Goal: Communication & Community: Answer question/provide support

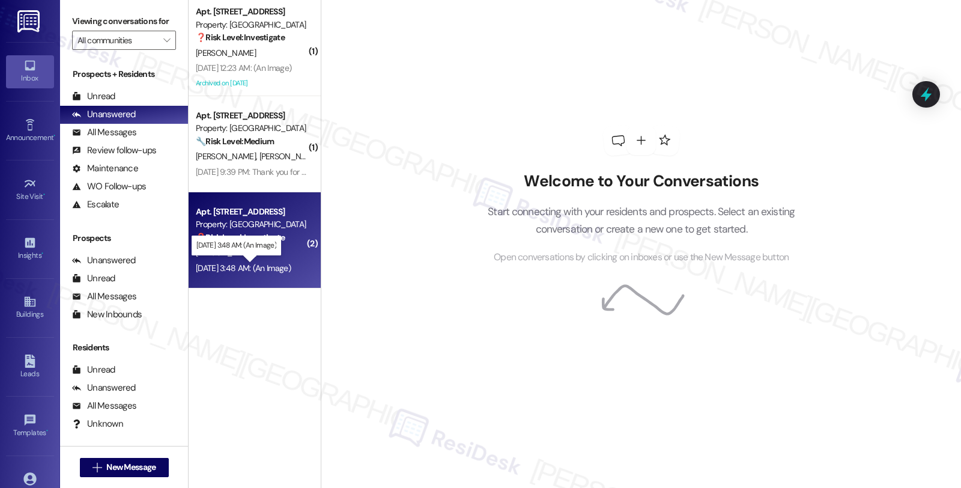
click at [285, 271] on div "[DATE] 3:48 AM: (An Image) [DATE] 3:48 AM: (An Image)" at bounding box center [243, 267] width 95 height 11
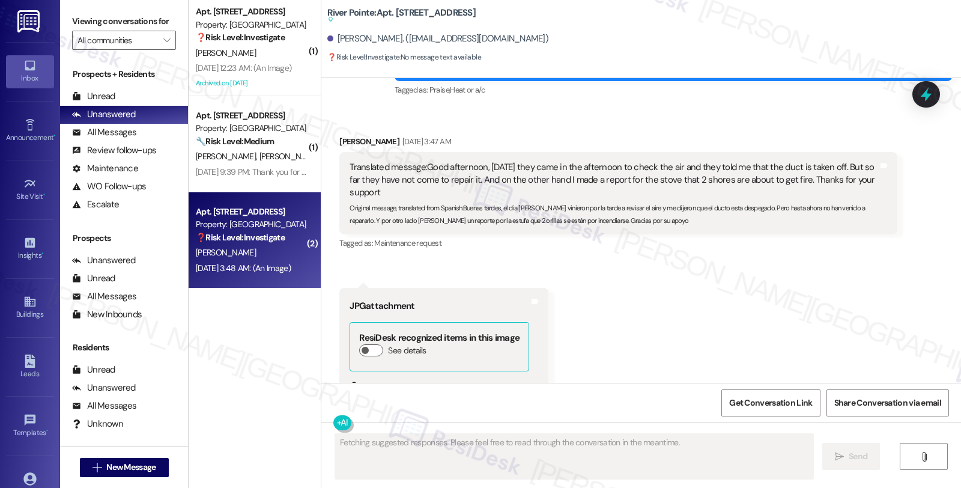
scroll to position [6957, 0]
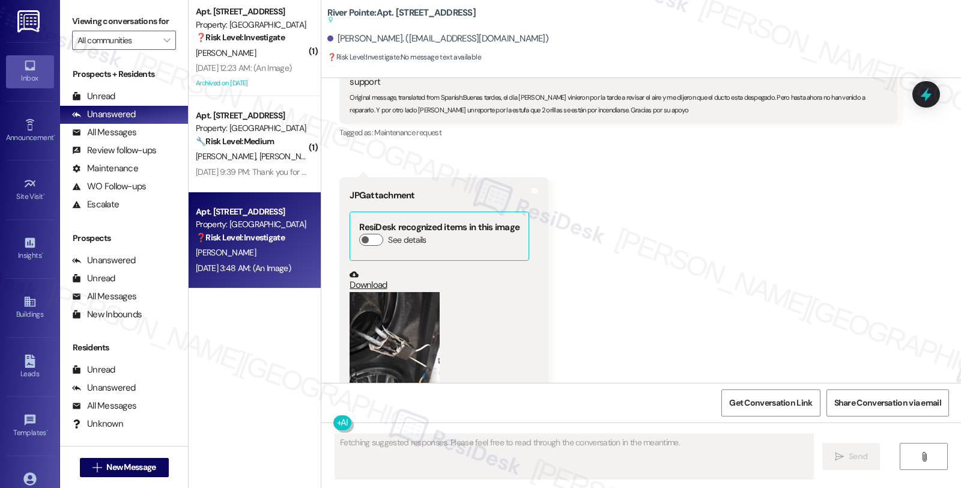
click at [424, 292] on button "Zoom image" at bounding box center [394, 352] width 90 height 120
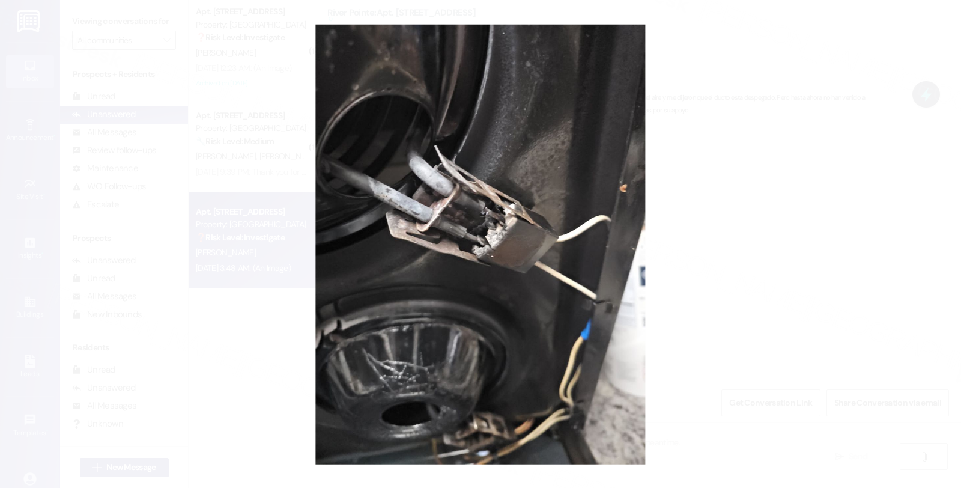
click at [772, 190] on button "Unzoom image" at bounding box center [480, 244] width 961 height 488
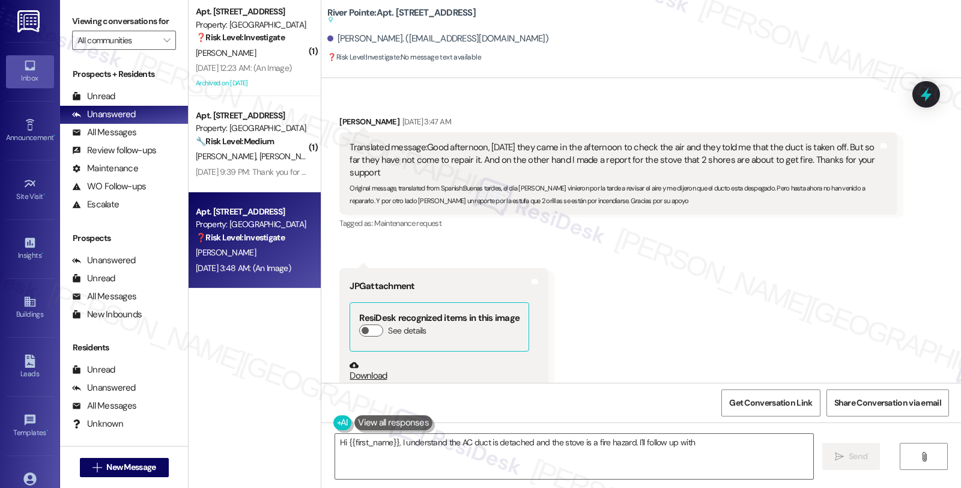
scroll to position [6823, 0]
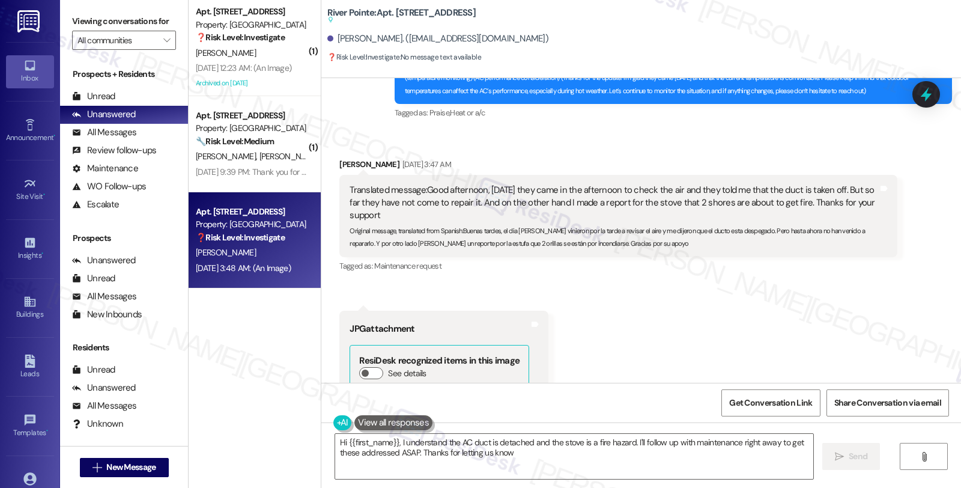
type textarea "Hi {{first_name}}, I understand the AC duct is detached and the stove is a fire…"
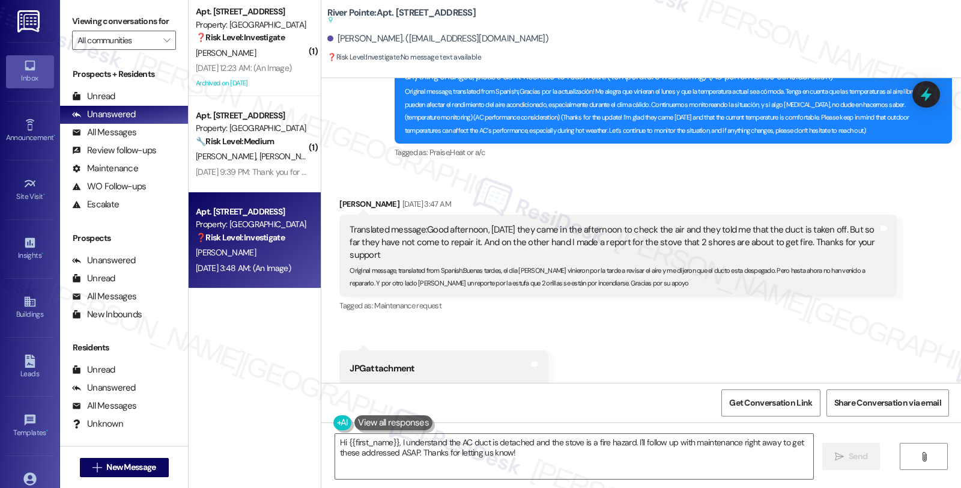
scroll to position [6757, 0]
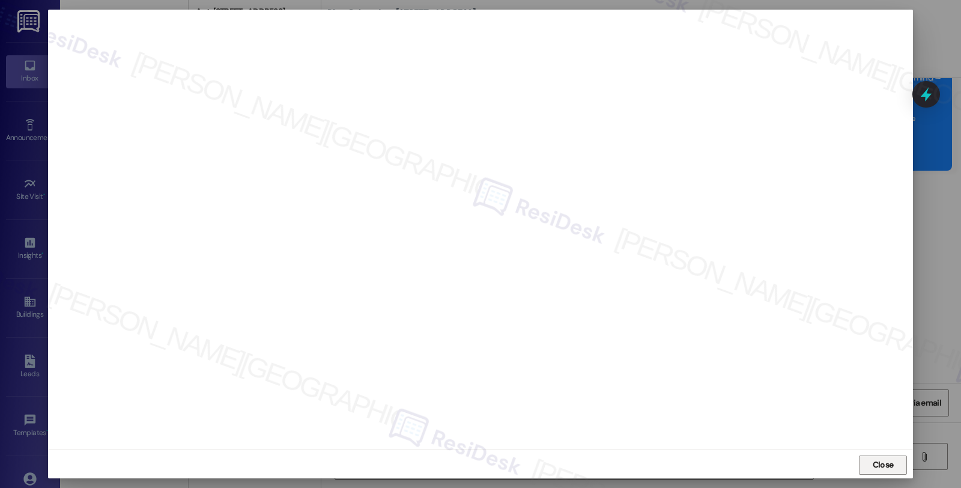
click at [862, 458] on button "Close" at bounding box center [883, 464] width 48 height 19
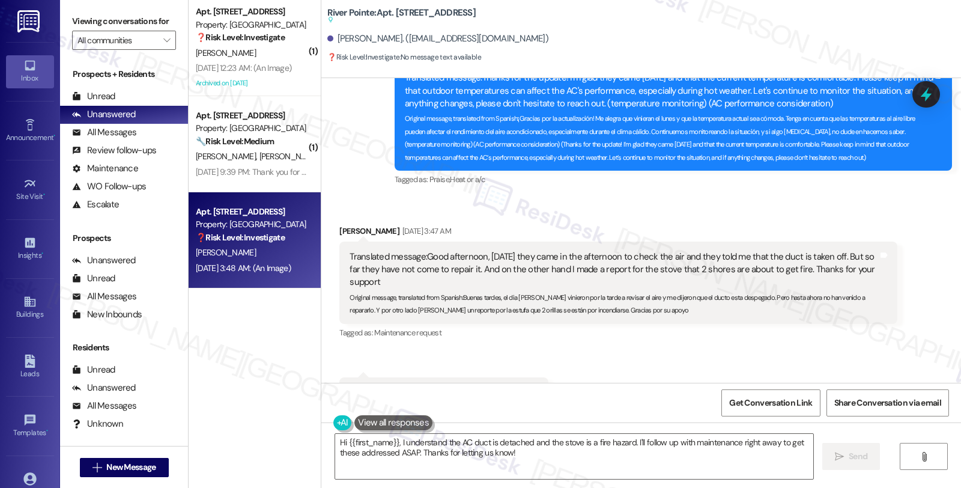
click at [938, 103] on div at bounding box center [926, 94] width 28 height 26
click at [925, 96] on icon at bounding box center [926, 94] width 14 height 19
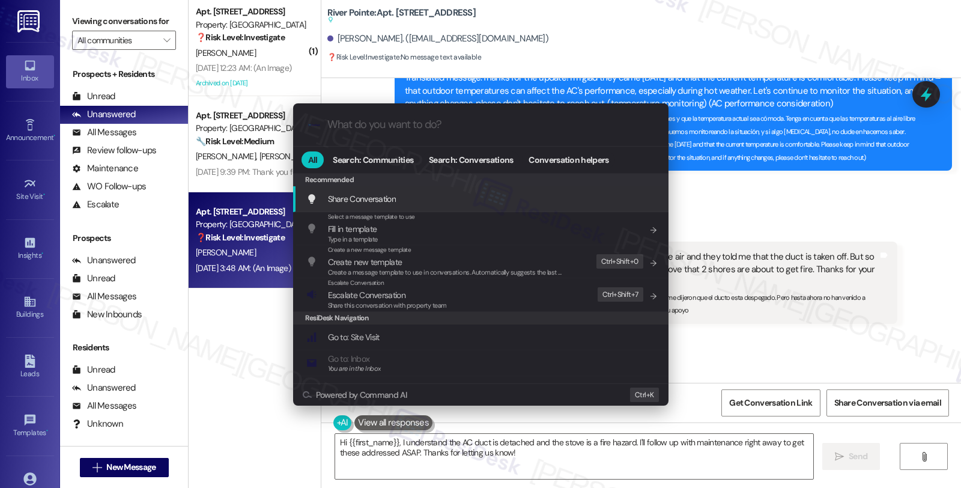
click at [473, 128] on input "What do you want to do?" at bounding box center [490, 124] width 326 height 13
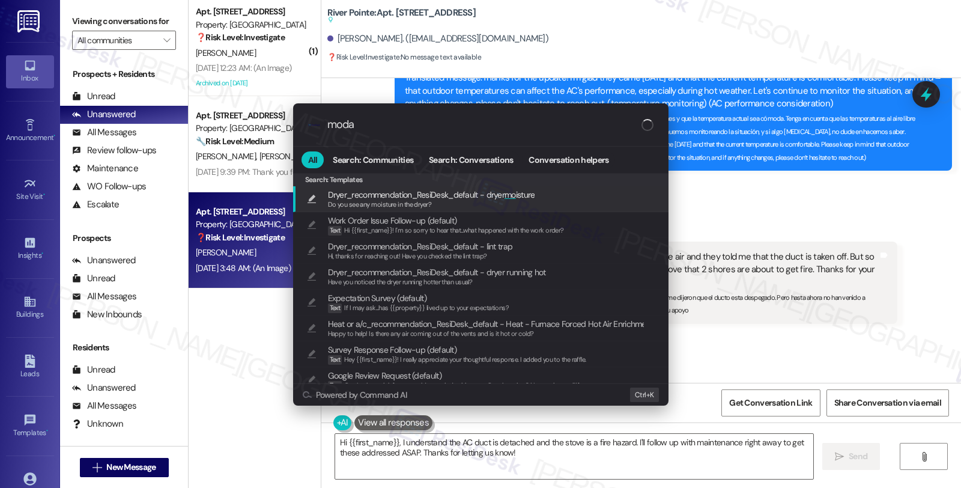
type input "modal"
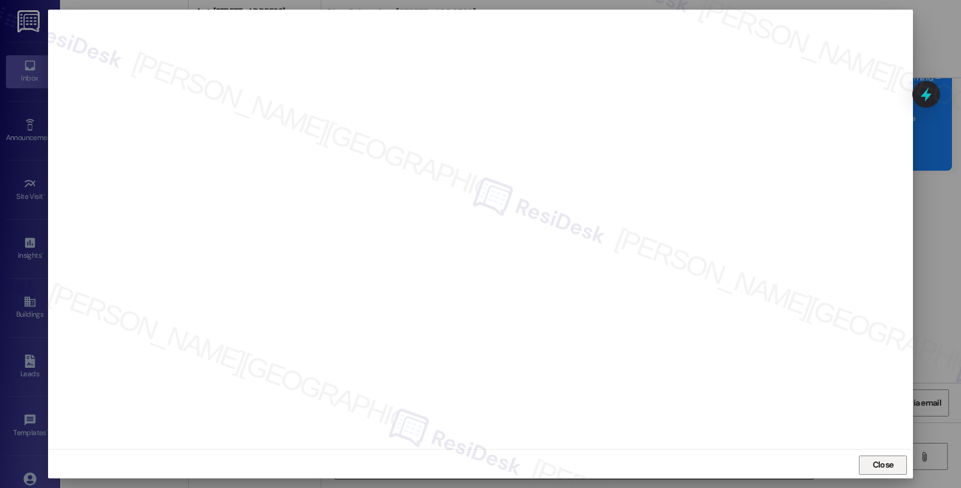
click at [874, 464] on span "Close" at bounding box center [882, 464] width 21 height 13
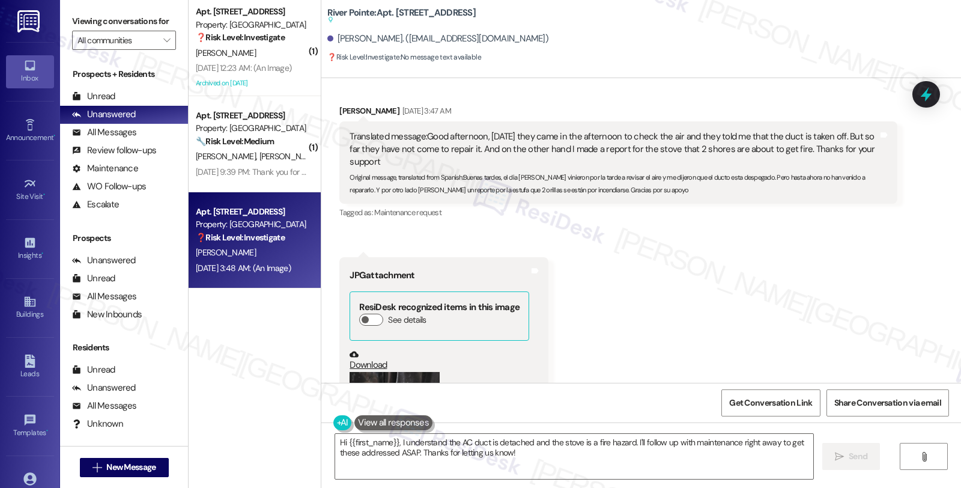
scroll to position [6957, 0]
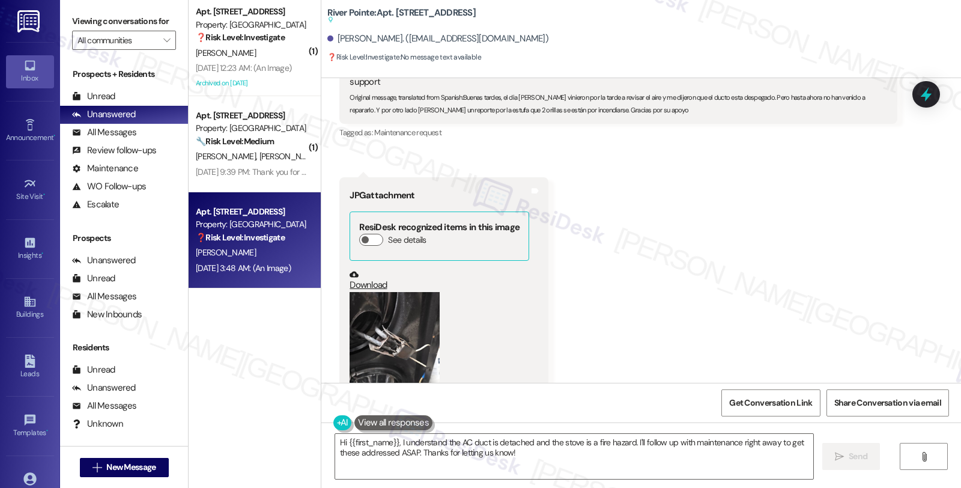
click at [814, 251] on div "Received via SMS Erbin Reynoso Aug 16, 2025 at 3:47 AM Translated message: Good…" at bounding box center [640, 222] width 639 height 449
click at [364, 234] on button "See details" at bounding box center [371, 240] width 24 height 12
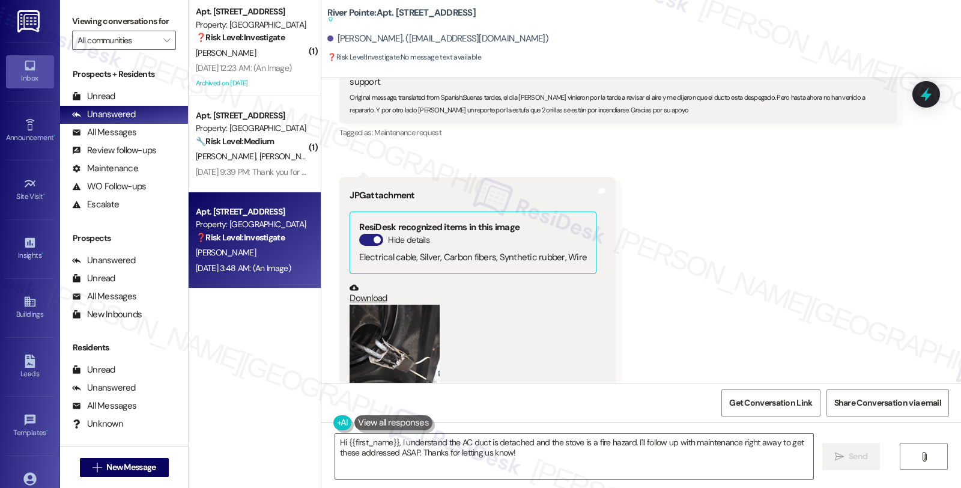
click at [359, 234] on button "Hide details" at bounding box center [371, 240] width 24 height 12
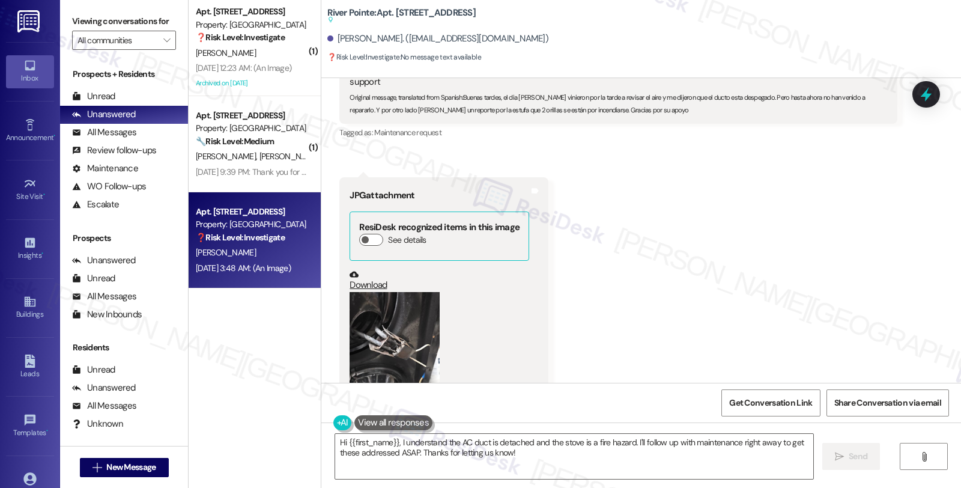
click at [694, 231] on div "Received via SMS Erbin Reynoso Aug 16, 2025 at 3:47 AM Translated message: Good…" at bounding box center [640, 222] width 639 height 449
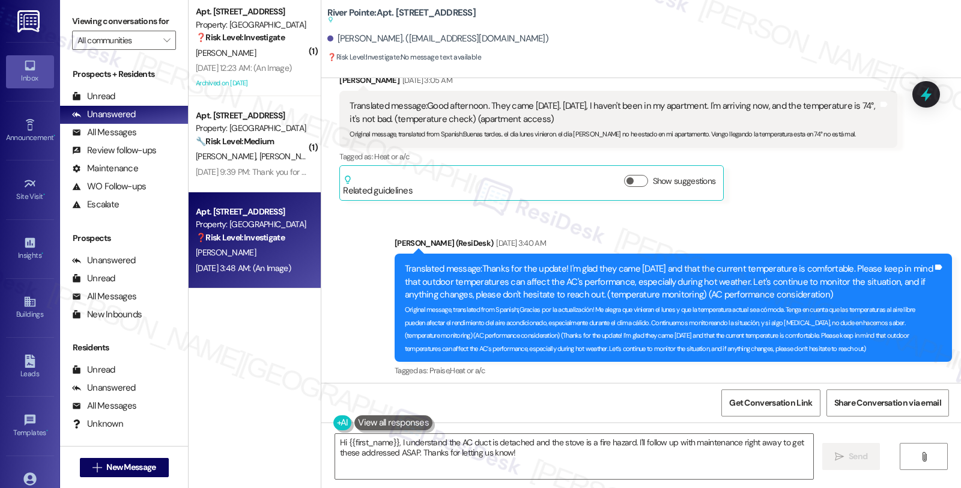
scroll to position [6557, 0]
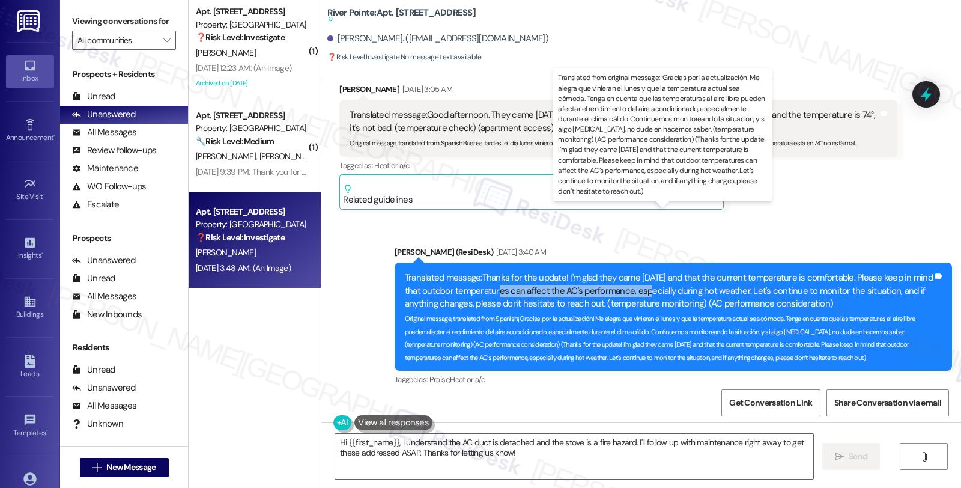
drag, startPoint x: 525, startPoint y: 223, endPoint x: 646, endPoint y: 223, distance: 120.7
click at [646, 271] on div "Translated message: Thanks for the update! I'm glad they came on Monday and tha…" at bounding box center [669, 290] width 528 height 38
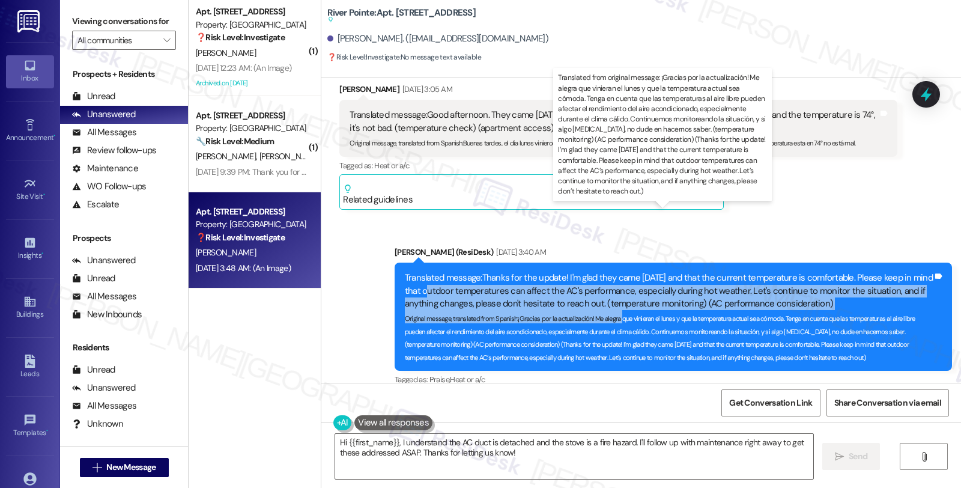
drag, startPoint x: 440, startPoint y: 234, endPoint x: 615, endPoint y: 252, distance: 176.3
click at [615, 271] on div "Translated message: Thanks for the update! I'm glad they came on Monday and tha…" at bounding box center [669, 316] width 528 height 90
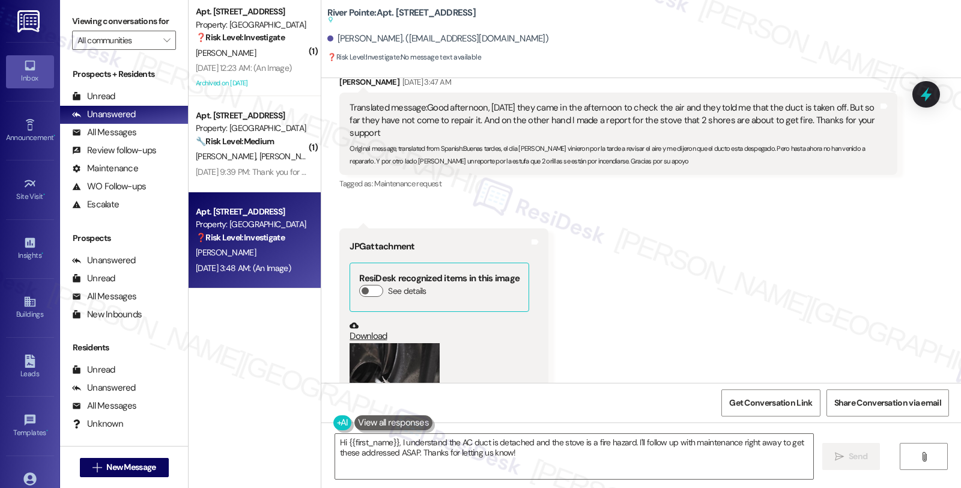
scroll to position [6823, 0]
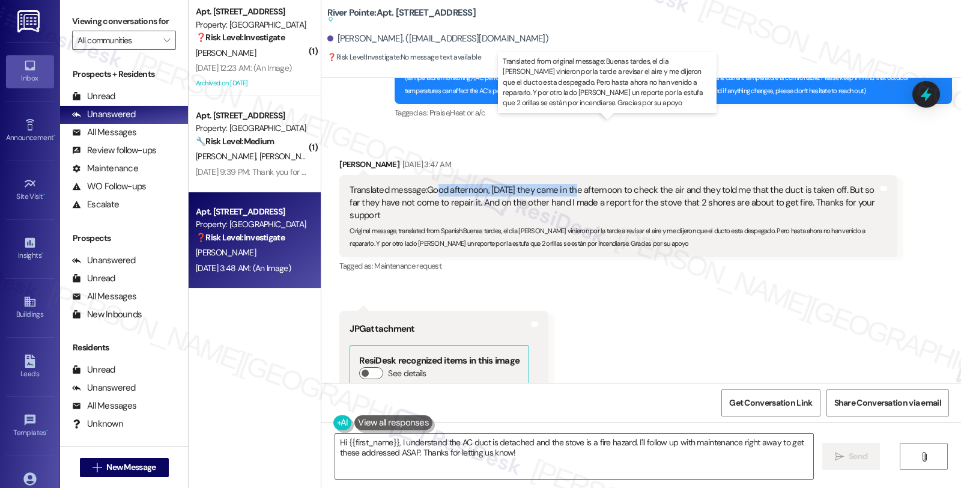
drag, startPoint x: 431, startPoint y: 127, endPoint x: 569, endPoint y: 127, distance: 138.1
click at [569, 184] on div "Translated message: Good afternoon, yesterday they came in the afternoon to che…" at bounding box center [613, 203] width 528 height 38
drag, startPoint x: 496, startPoint y: 139, endPoint x: 538, endPoint y: 150, distance: 43.6
click at [538, 184] on div "Translated message: Good afternoon, yesterday they came in the afternoon to che…" at bounding box center [613, 203] width 528 height 38
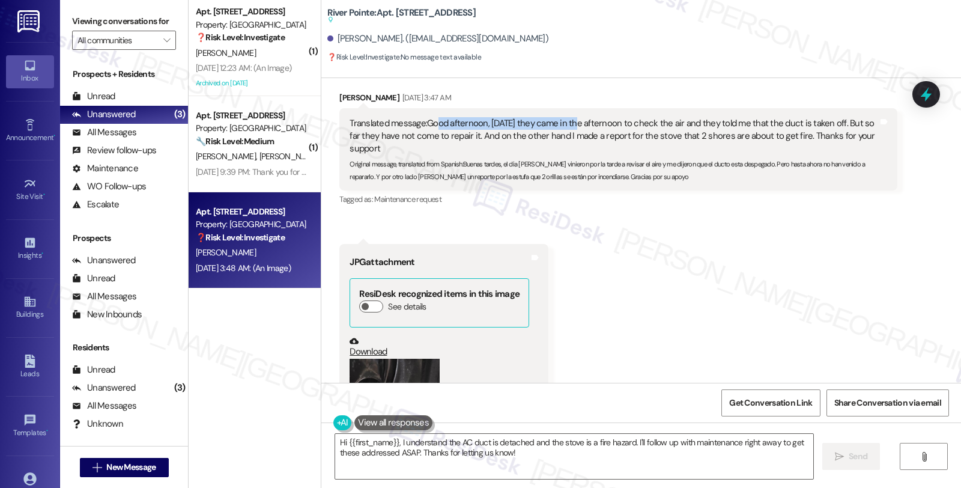
scroll to position [6957, 0]
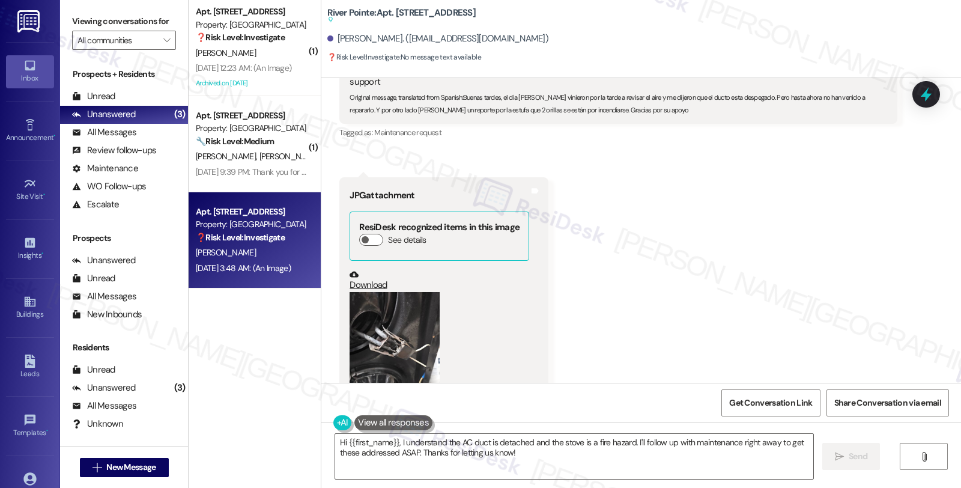
click at [397, 305] on button "Zoom image" at bounding box center [394, 352] width 90 height 120
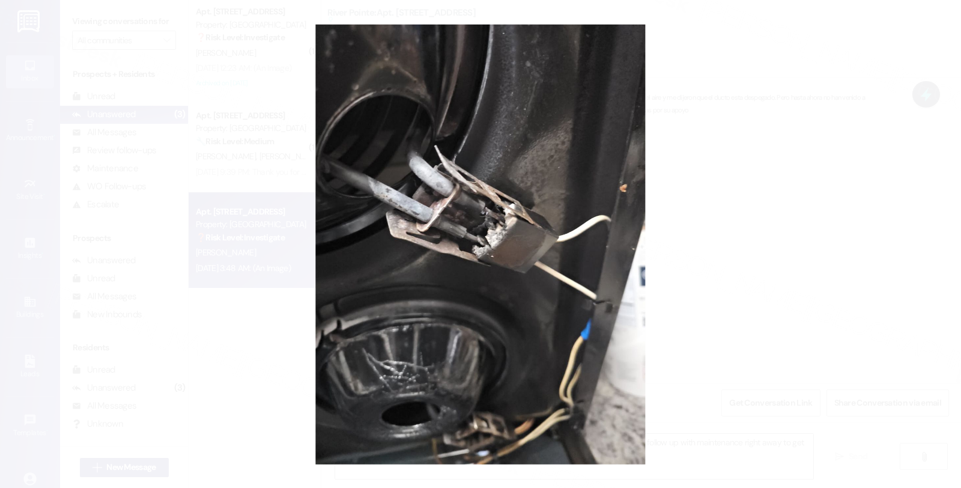
click at [694, 309] on button "Unzoom image" at bounding box center [480, 244] width 961 height 488
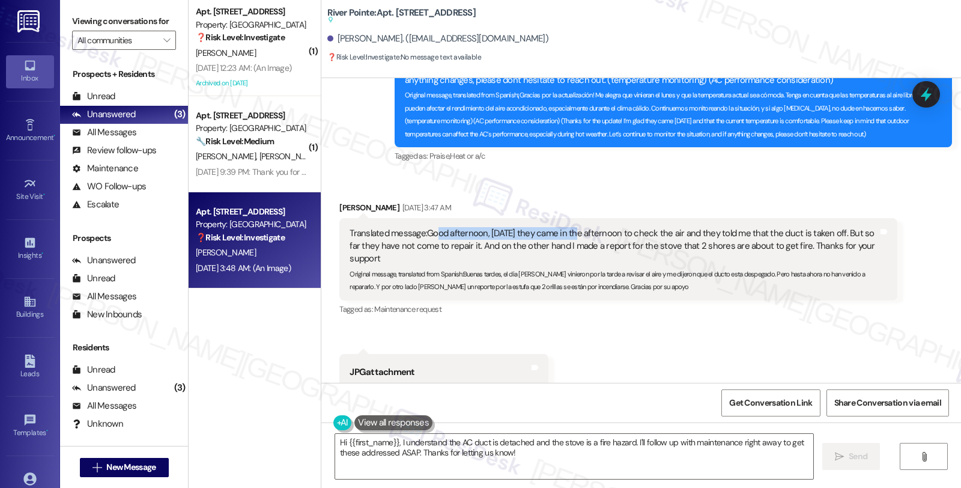
scroll to position [6757, 0]
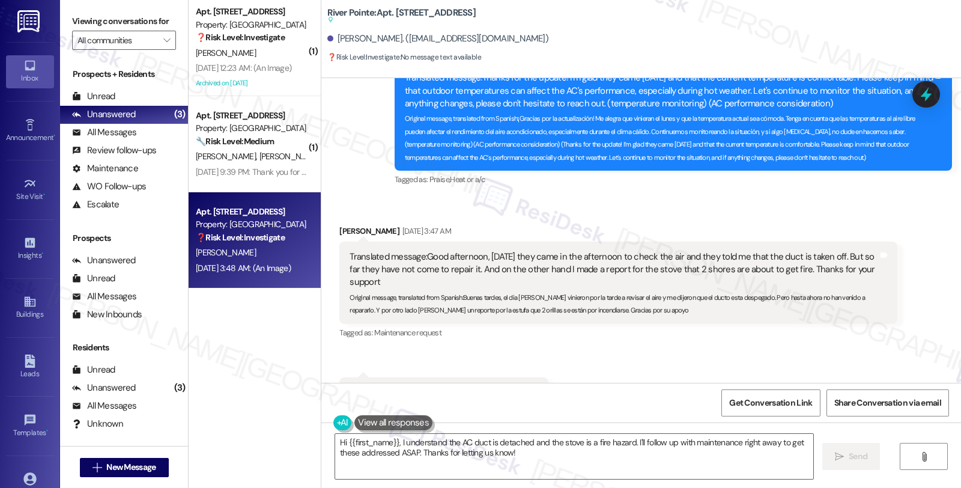
click at [599, 362] on div "Received via SMS Erbin Reynoso Aug 16, 2025 at 3:47 AM Translated message: Good…" at bounding box center [640, 422] width 639 height 449
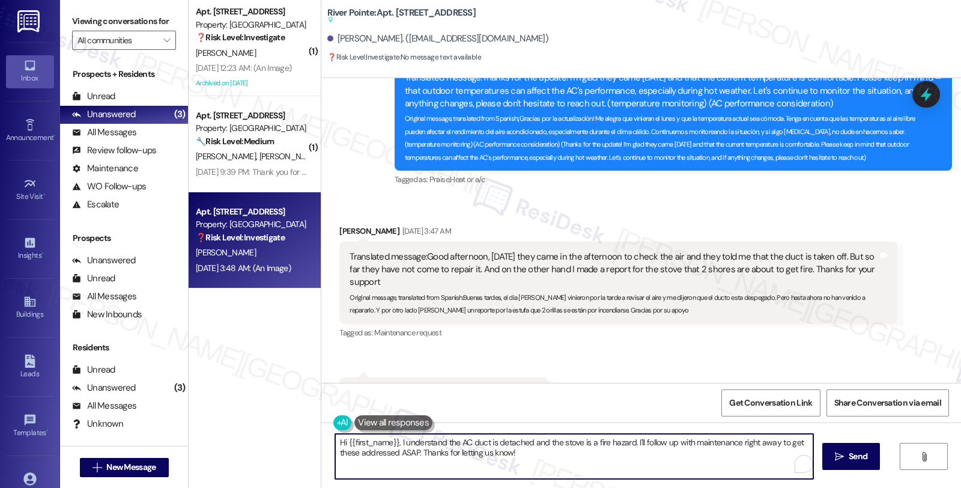
drag, startPoint x: 629, startPoint y: 443, endPoint x: 666, endPoint y: 459, distance: 41.4
click at [666, 459] on textarea "Hi {{first_name}}, I understand the AC duct is detached and the stove is a fire…" at bounding box center [574, 456] width 478 height 45
click at [627, 440] on textarea "Hi {{first_name}}, I understand the AC duct is detached and the stove is a fire…" at bounding box center [574, 456] width 478 height 45
type textarea "Hi {{first_name}}, I understand the AC duct is detached and the stove is a fire…"
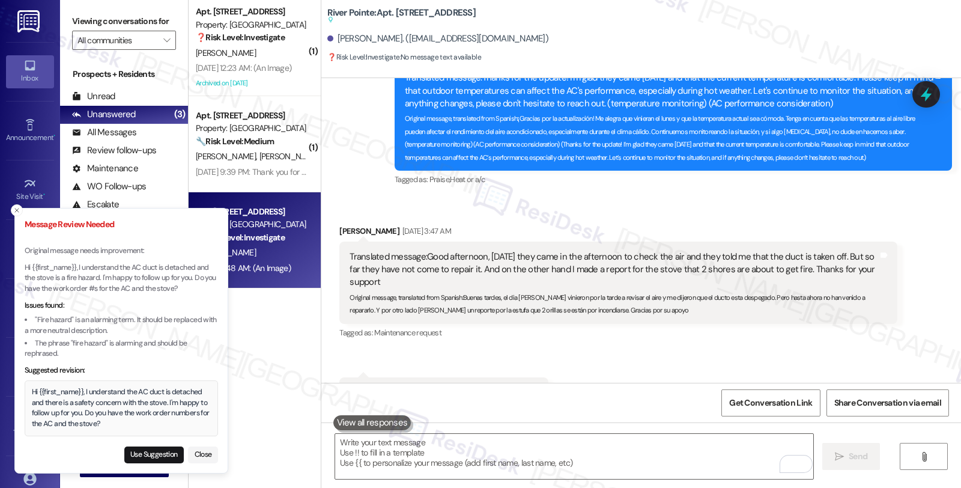
click at [32, 393] on div "Hi {{first_name}}, I understand the AC duct is detached and there is a safety c…" at bounding box center [122, 408] width 180 height 42
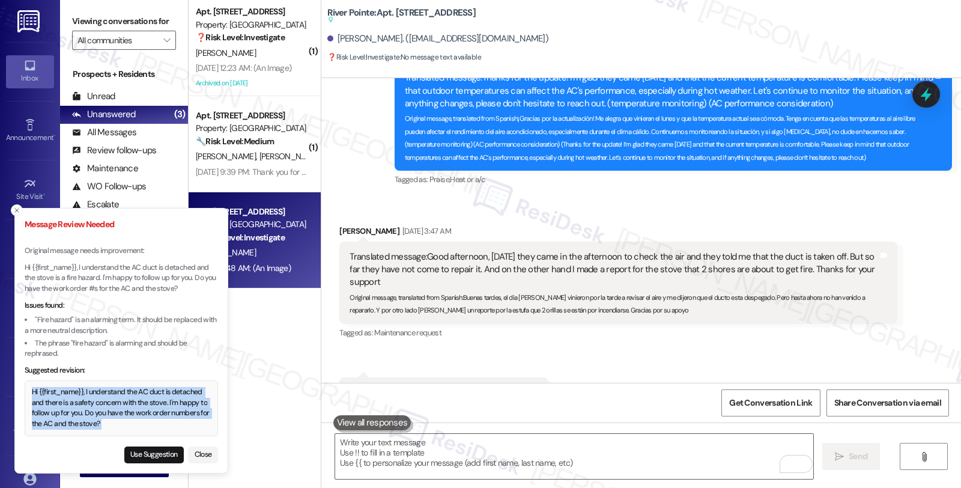
click at [112, 425] on div "Hi {{first_name}}, I understand the AC duct is detached and there is a safety c…" at bounding box center [122, 408] width 180 height 42
copy div "Hi {{first_name}}, I understand the AC duct is detached and there is a safety c…"
click at [154, 456] on button "Use Suggestion" at bounding box center [153, 454] width 59 height 17
type textarea "Hi {{first_name}}, I understand the AC duct is detached and there is a safety c…"
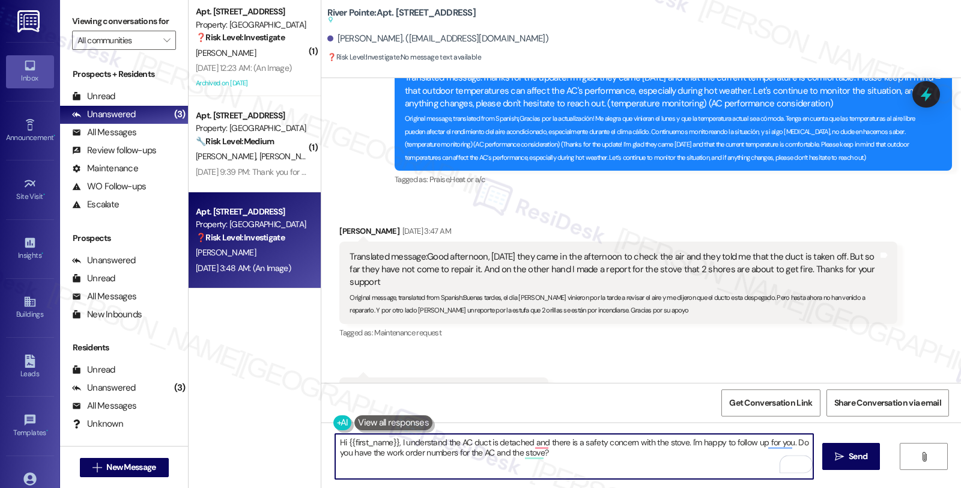
click at [603, 459] on textarea "Hi {{first_name}}, I understand the AC duct is detached and there is a safety c…" at bounding box center [574, 456] width 478 height 45
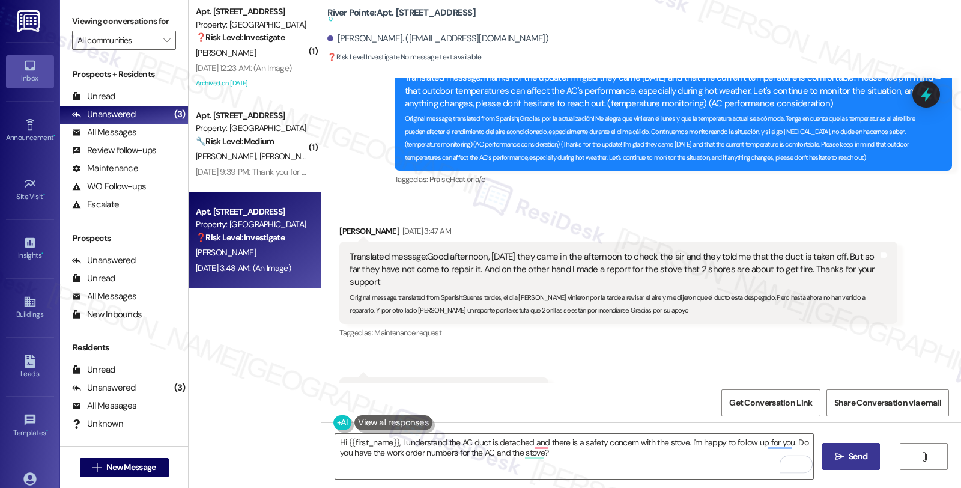
click at [850, 459] on span "Send" at bounding box center [857, 456] width 19 height 13
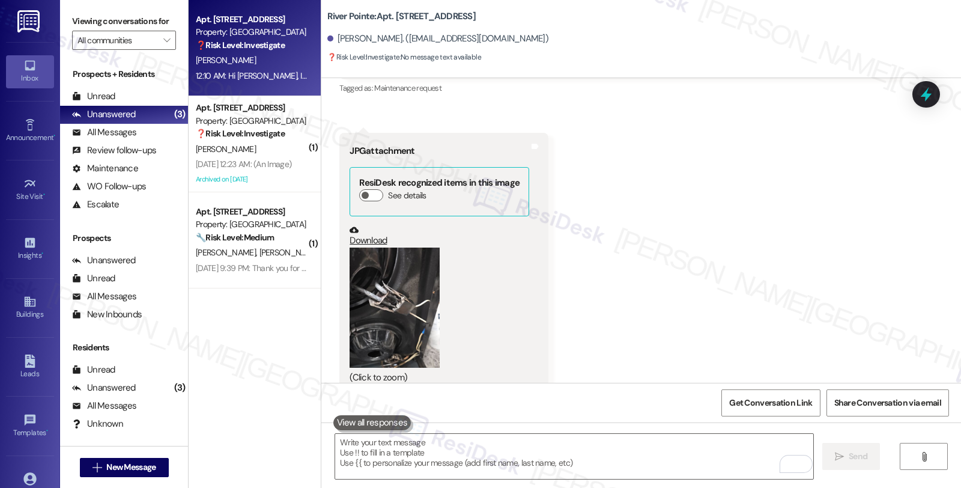
scroll to position [7053, 0]
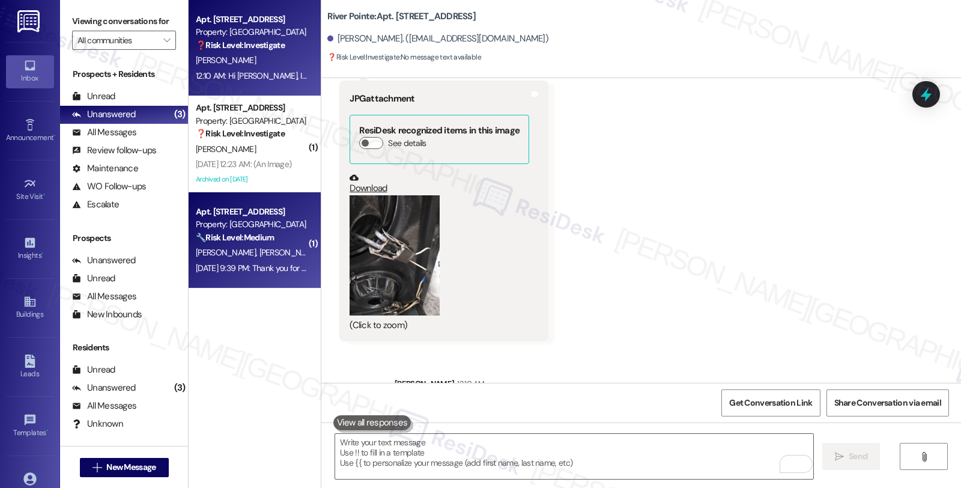
click at [249, 234] on strong "🔧 Risk Level: Medium" at bounding box center [235, 237] width 78 height 11
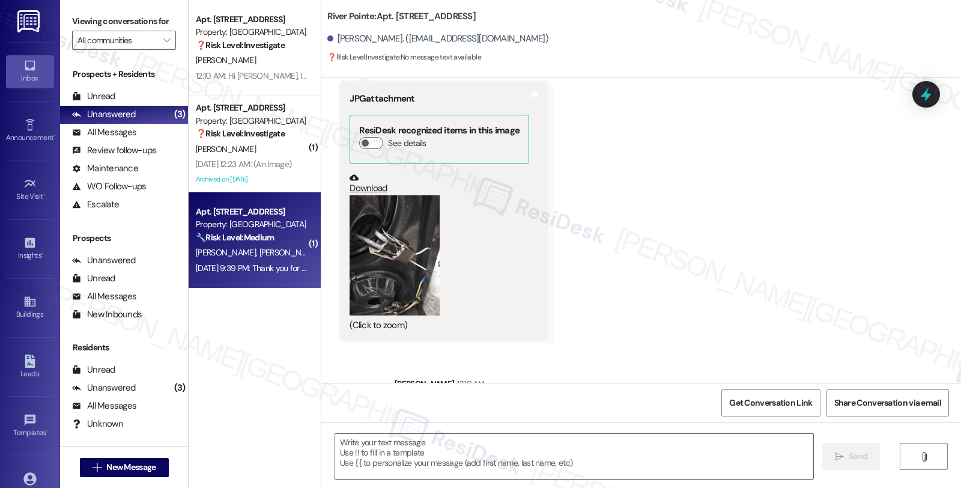
type textarea "Fetching suggested responses. Please feel free to read through the conversation…"
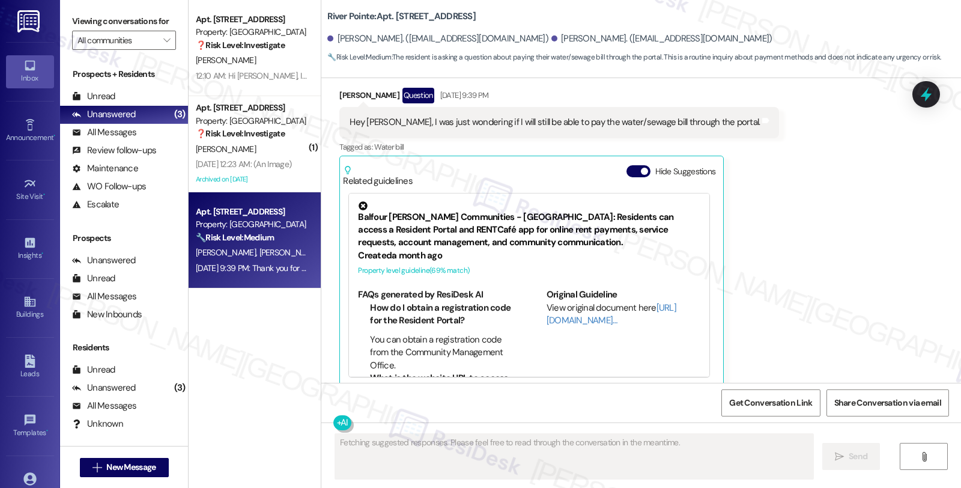
scroll to position [2484, 0]
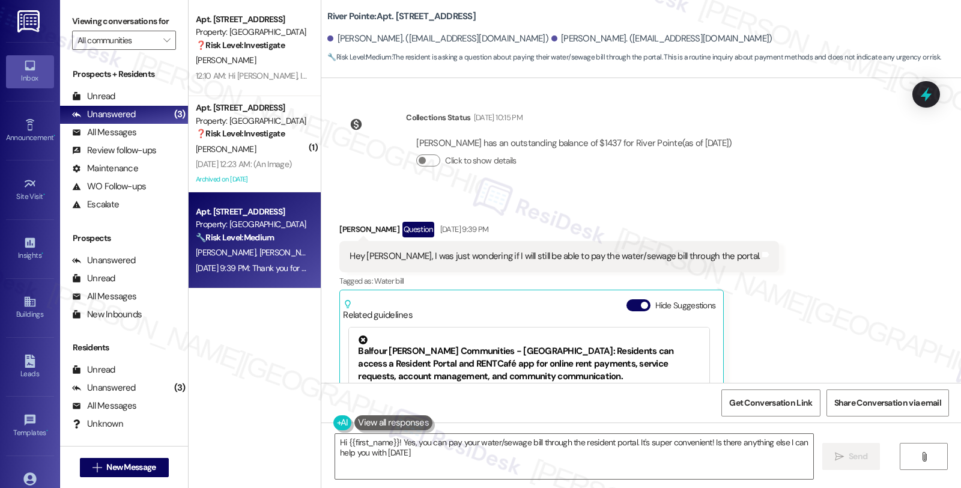
type textarea "Hi {{first_name}}! Yes, you can pay your water/sewage bill through the resident…"
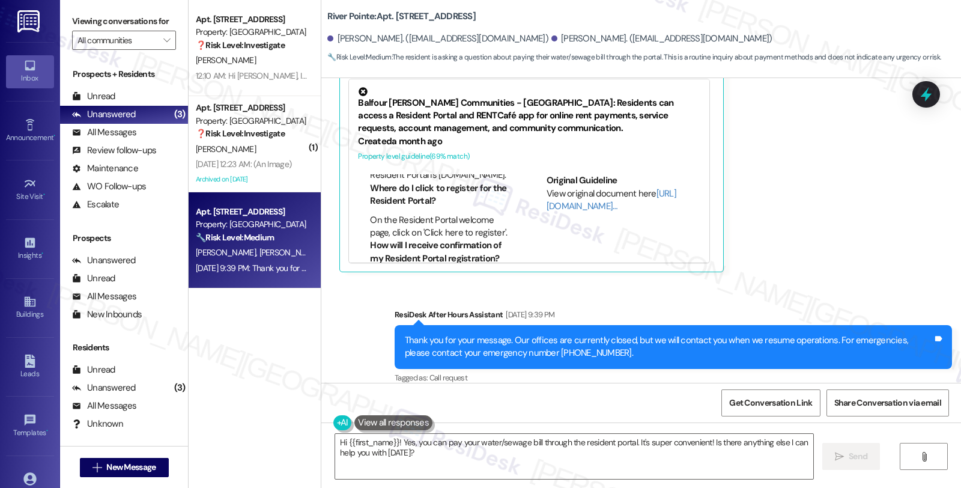
scroll to position [2497, 0]
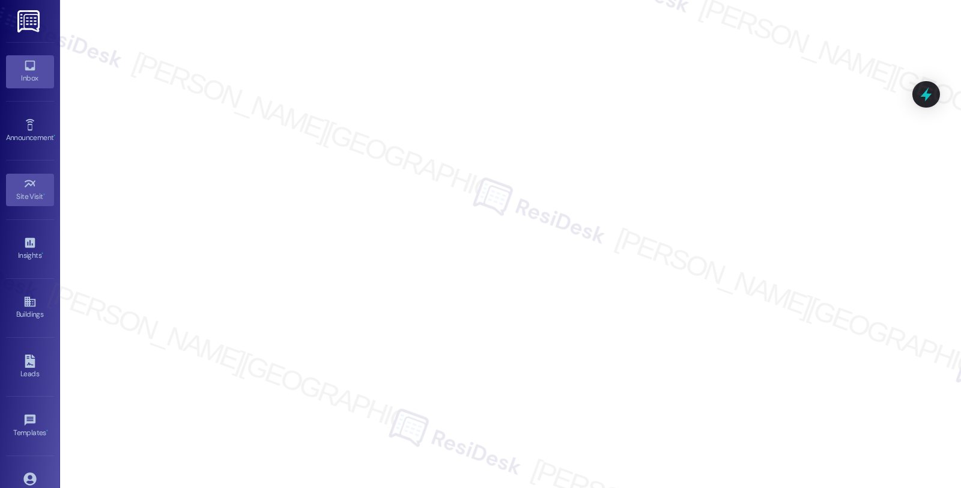
click at [31, 73] on div "Inbox" at bounding box center [30, 78] width 60 height 12
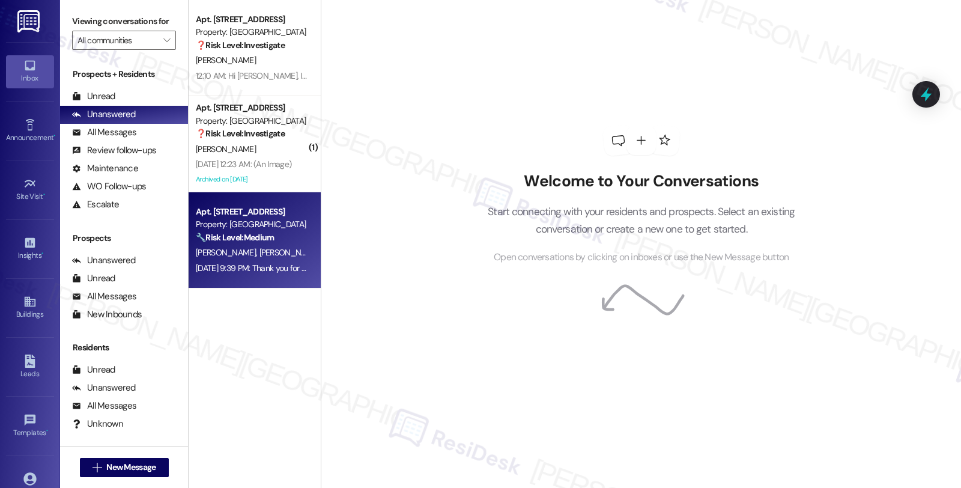
click at [261, 231] on div "🔧 Risk Level: Medium The resident is asking a question about paying their water…" at bounding box center [251, 237] width 111 height 13
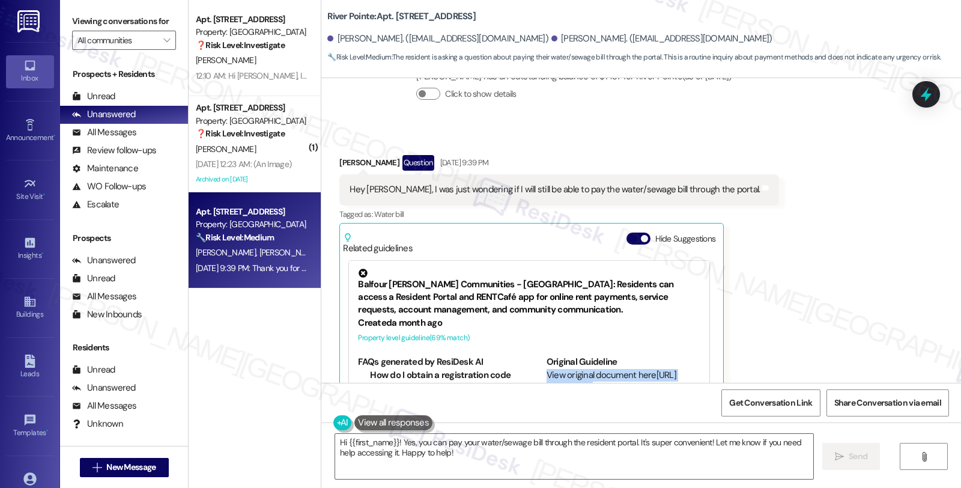
scroll to position [2732, 0]
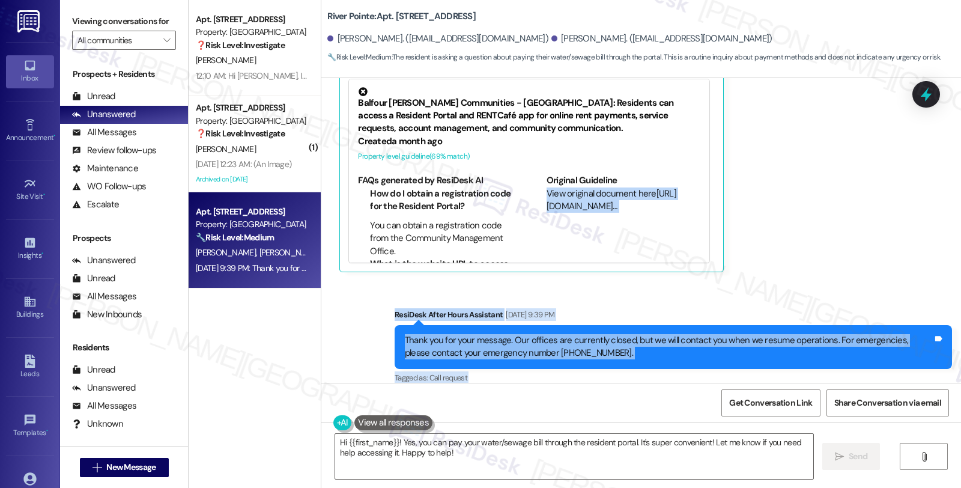
drag, startPoint x: 955, startPoint y: 351, endPoint x: 955, endPoint y: 391, distance: 40.2
click at [955, 391] on div "Survey, sent via SMS Residesk Automated Survey [DATE] 12:48 AM Hi [PERSON_NAME]…" at bounding box center [640, 322] width 639 height 488
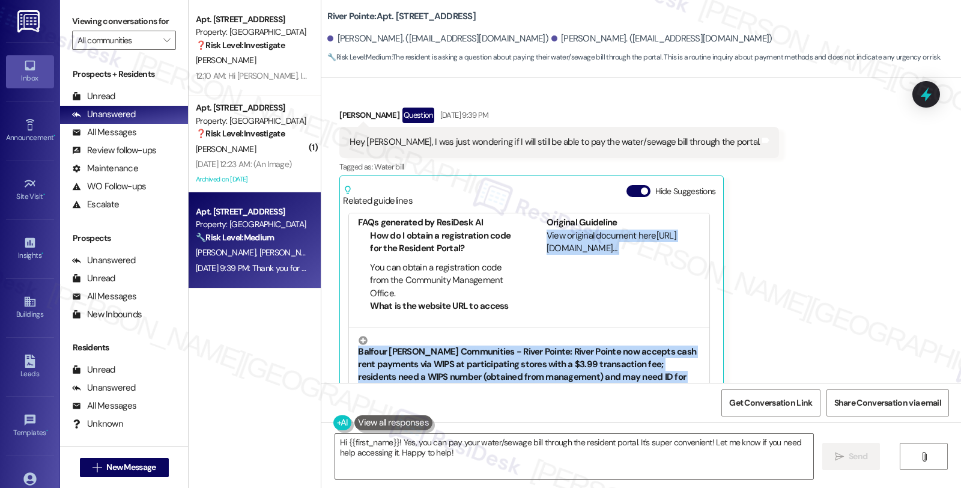
scroll to position [67, 0]
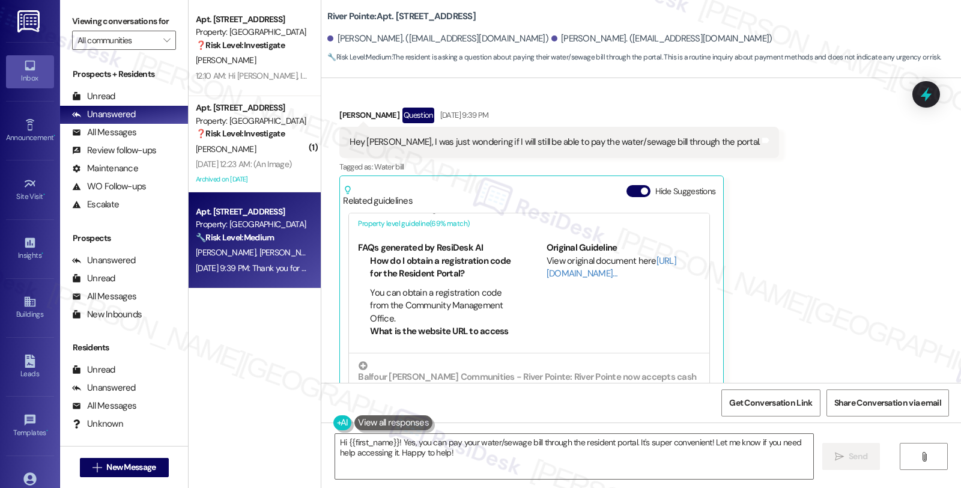
click at [443, 256] on li "How do I obtain a registration code for the Resident Portal?" at bounding box center [441, 268] width 142 height 26
click at [560, 263] on link "[URL][DOMAIN_NAME]…" at bounding box center [611, 267] width 130 height 25
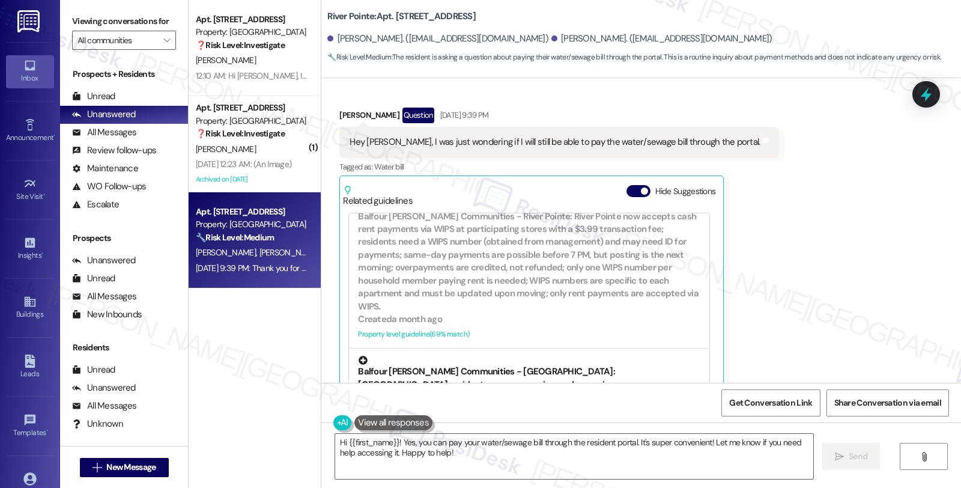
scroll to position [200, 0]
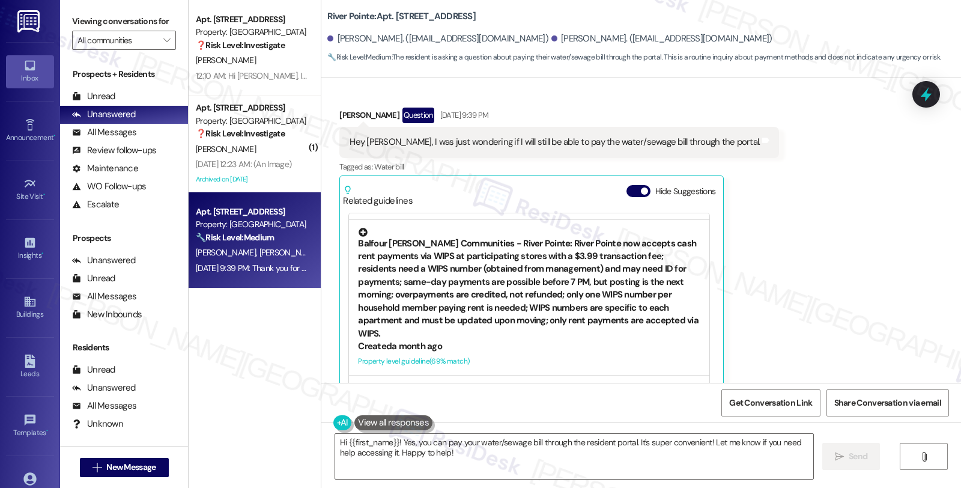
click at [479, 291] on div "Balfour [PERSON_NAME] Communities - River Pointe: River Pointe now accepts cash…" at bounding box center [529, 284] width 342 height 112
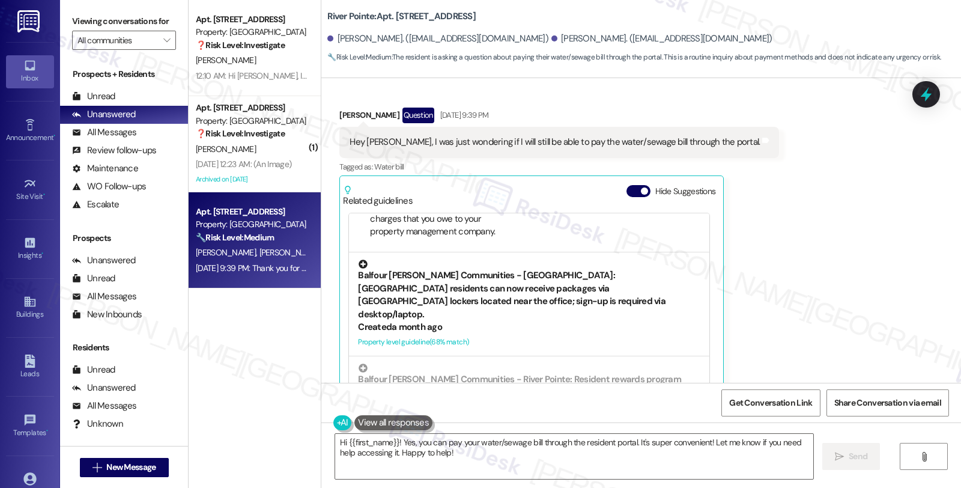
scroll to position [361, 0]
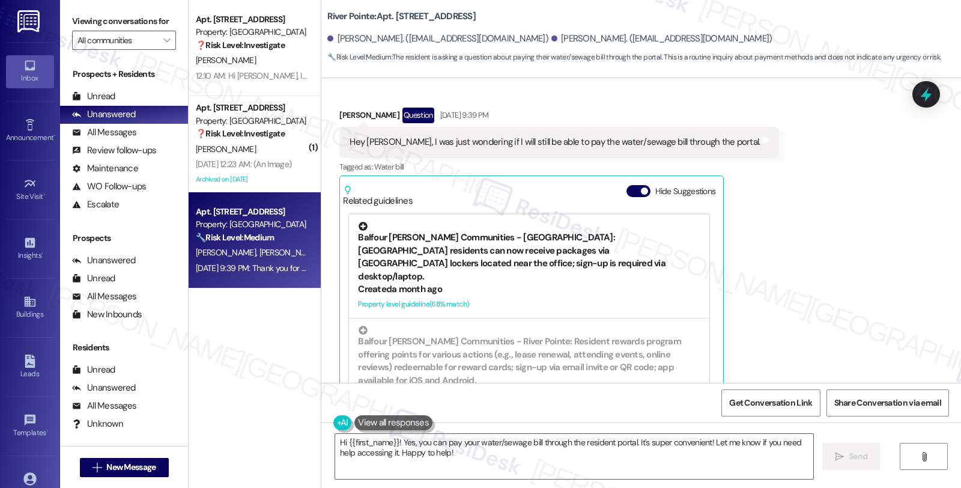
click at [481, 226] on div "Balfour [PERSON_NAME] Communities - [GEOGRAPHIC_DATA]: [GEOGRAPHIC_DATA] reside…" at bounding box center [529, 252] width 342 height 61
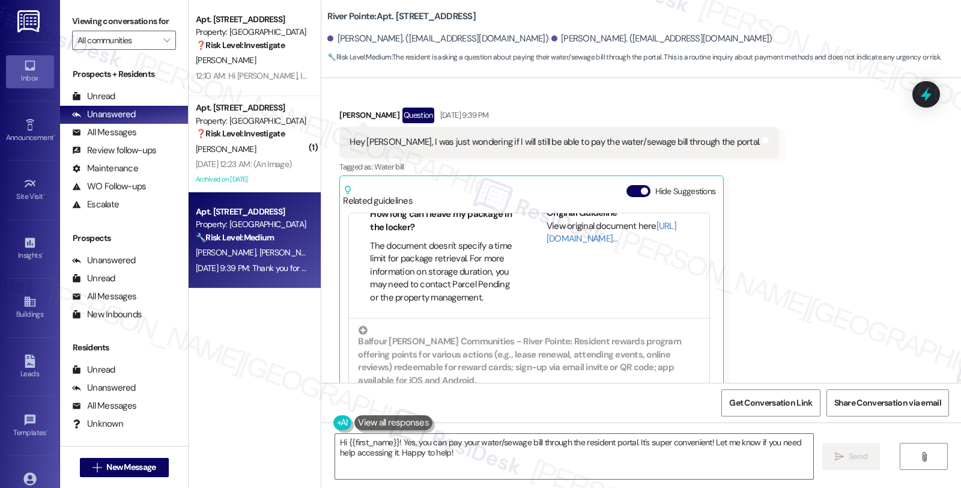
scroll to position [2665, 0]
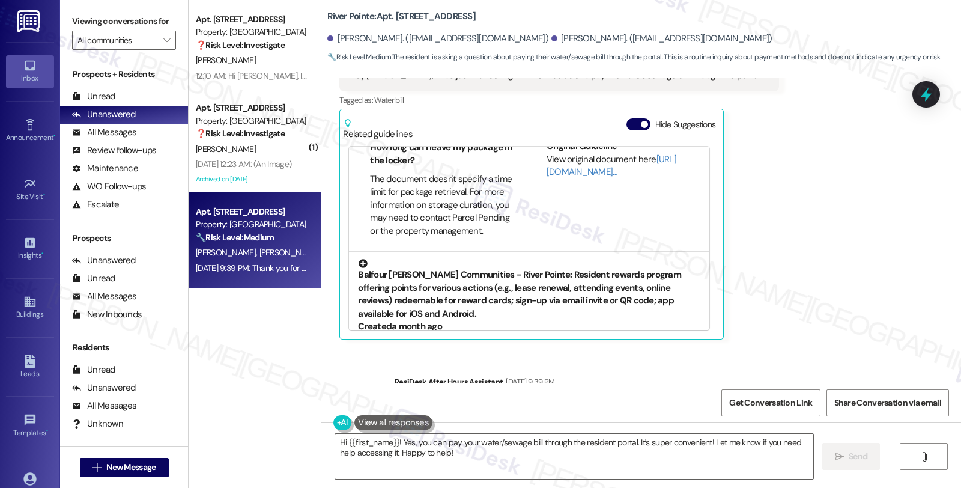
click at [518, 259] on div "Balfour [PERSON_NAME] Communities - River Pointe: Resident rewards program offe…" at bounding box center [529, 289] width 342 height 61
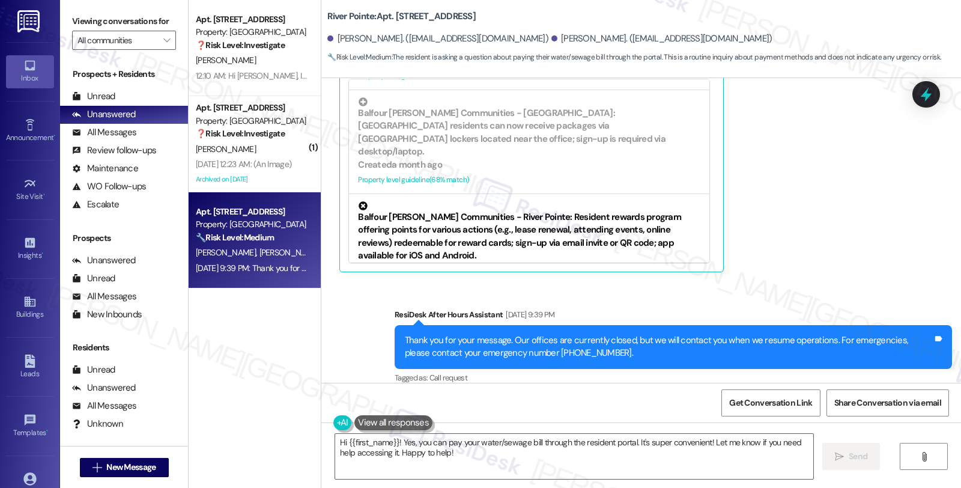
scroll to position [227, 0]
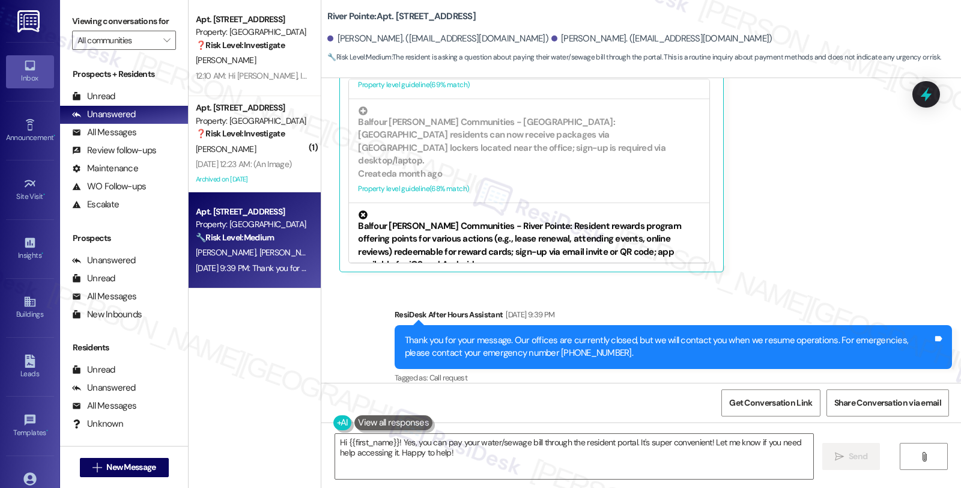
click at [841, 203] on div "Received via SMS [PERSON_NAME] Question [DATE] 9:39 PM Hey [PERSON_NAME], I was…" at bounding box center [640, 114] width 639 height 334
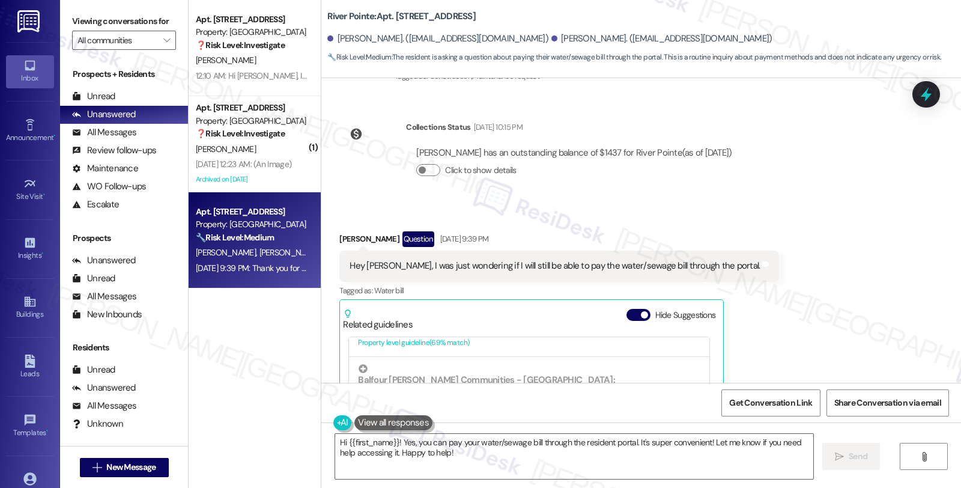
scroll to position [2465, 0]
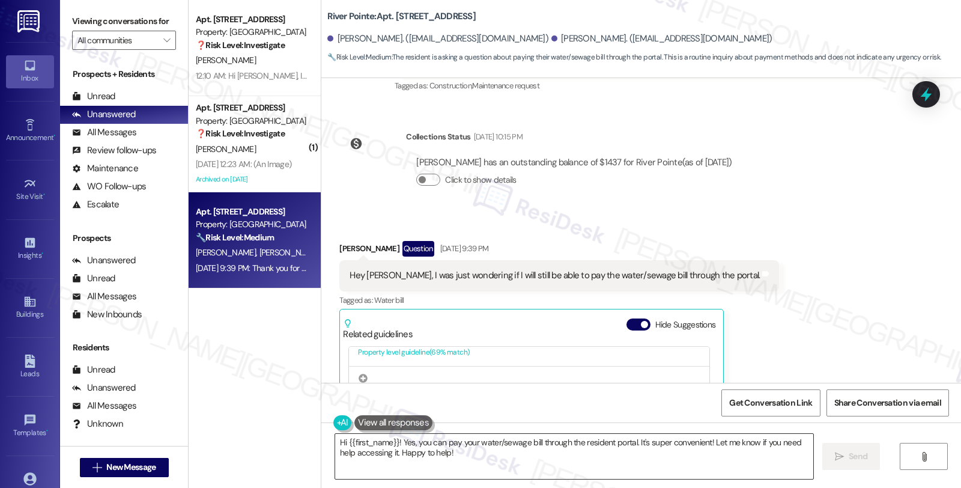
click at [358, 447] on textarea "Hi {{first_name}}! Yes, you can pay your water/sewage bill through the resident…" at bounding box center [574, 456] width 478 height 45
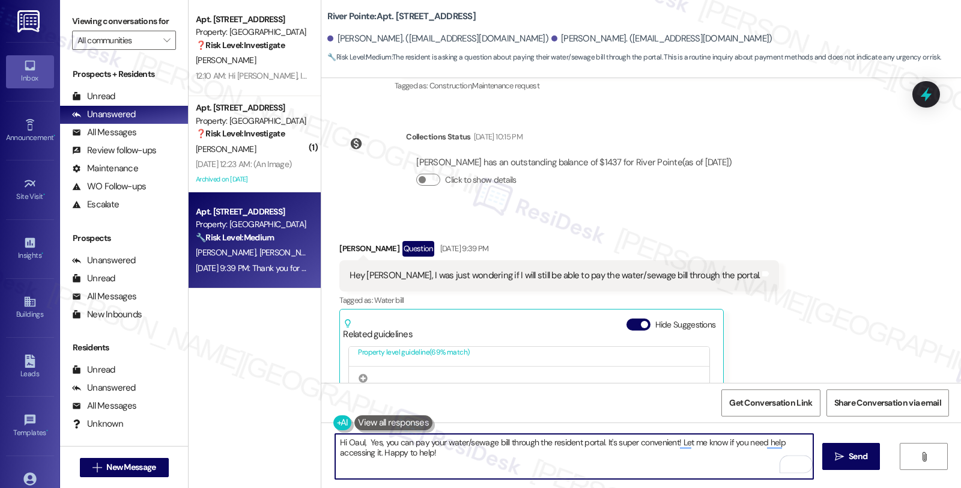
click at [344, 436] on textarea "Hi Oaul, Yes, you can pay your water/sewage bill through the resident portal. I…" at bounding box center [574, 456] width 478 height 45
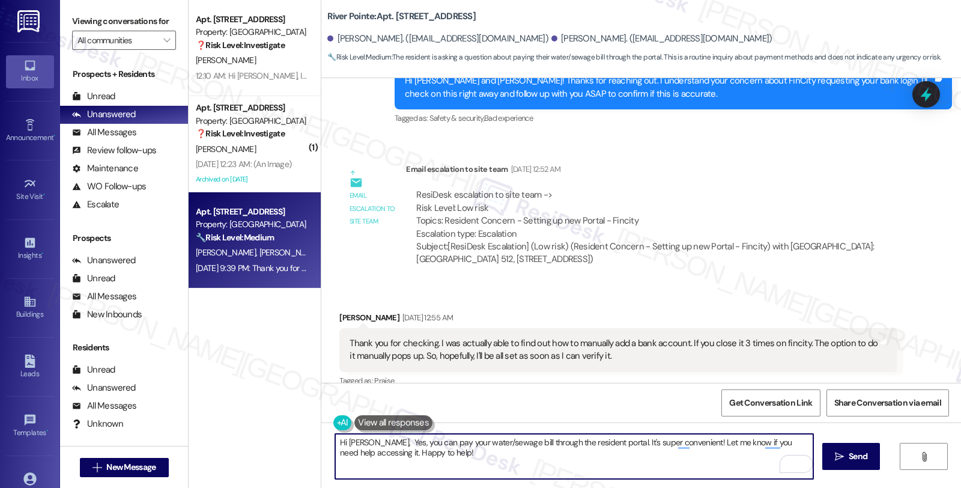
scroll to position [1664, 0]
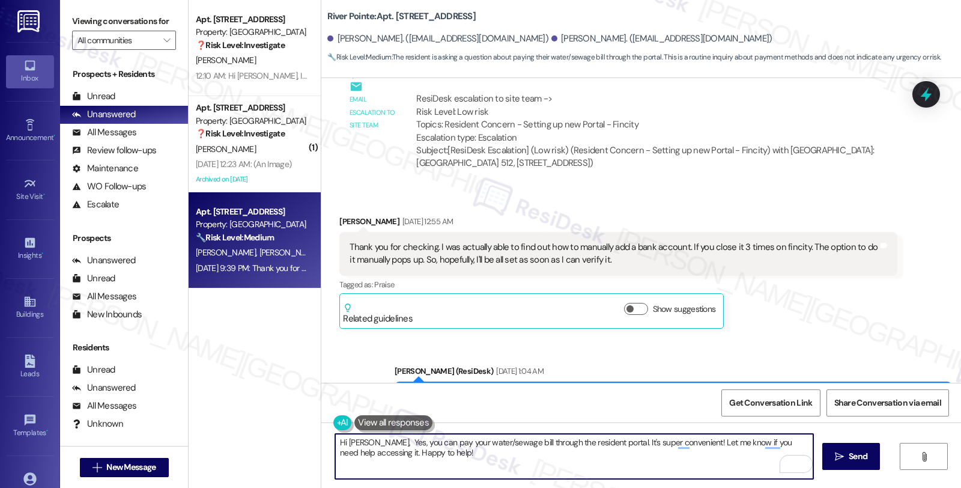
click at [359, 443] on textarea "Hi [PERSON_NAME], Yes, you can pay your water/sewage bill through the resident …" at bounding box center [574, 456] width 478 height 45
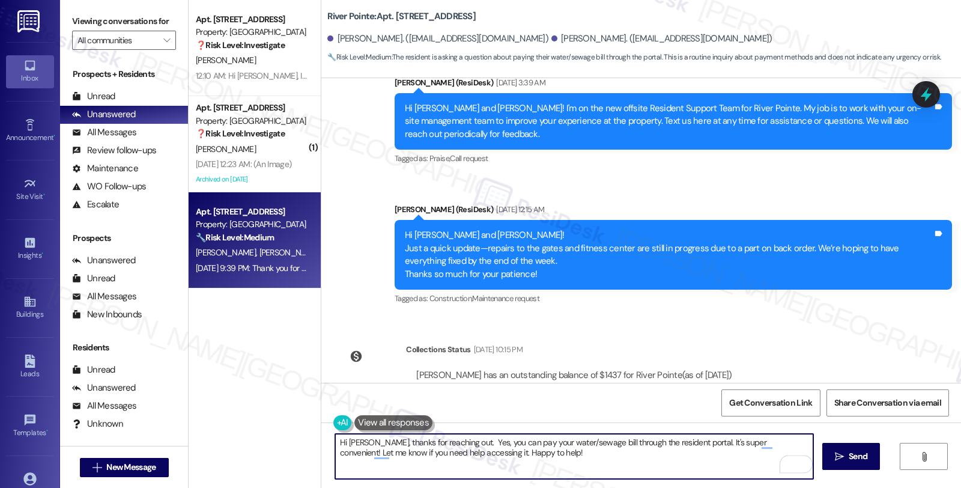
scroll to position [2465, 0]
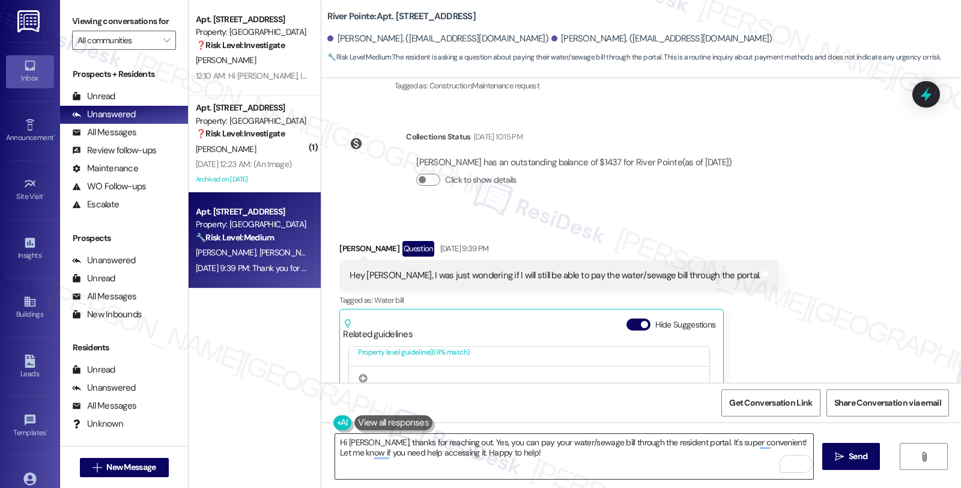
click at [499, 443] on textarea "Hi [PERSON_NAME], thanks for reaching out. Yes, you can pay your water/sewage b…" at bounding box center [574, 456] width 478 height 45
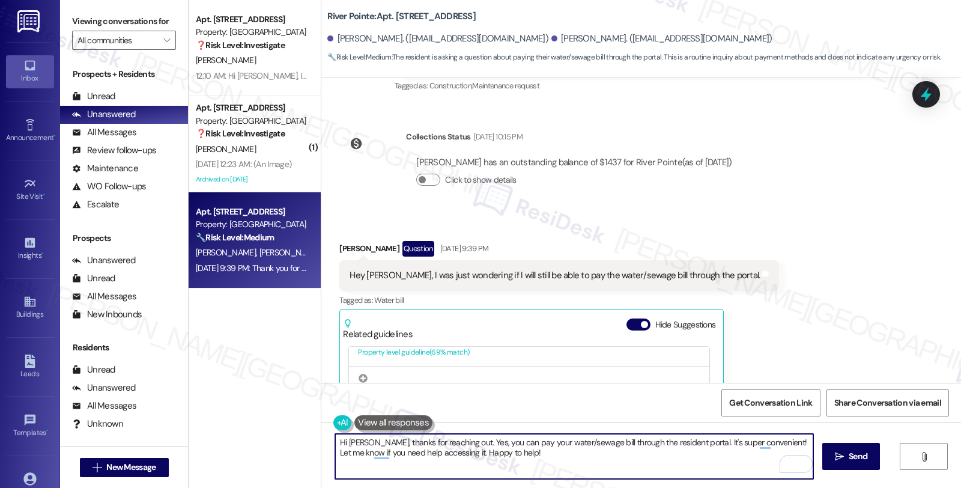
paste textarea "Residents pay their water/sewer bill through the portal with their monthly bill…"
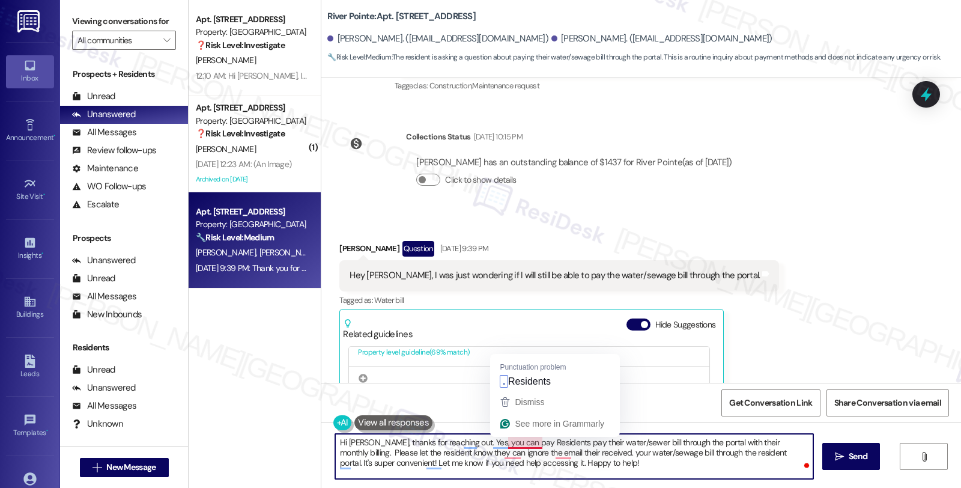
click at [501, 441] on textarea "Hi [PERSON_NAME], thanks for reaching out. Yes, you can pay Residents pay their…" at bounding box center [574, 456] width 478 height 45
click at [548, 442] on textarea "Hi [PERSON_NAME], thanks for reaching out. Yes, you can pay Residents pay their…" at bounding box center [574, 456] width 478 height 45
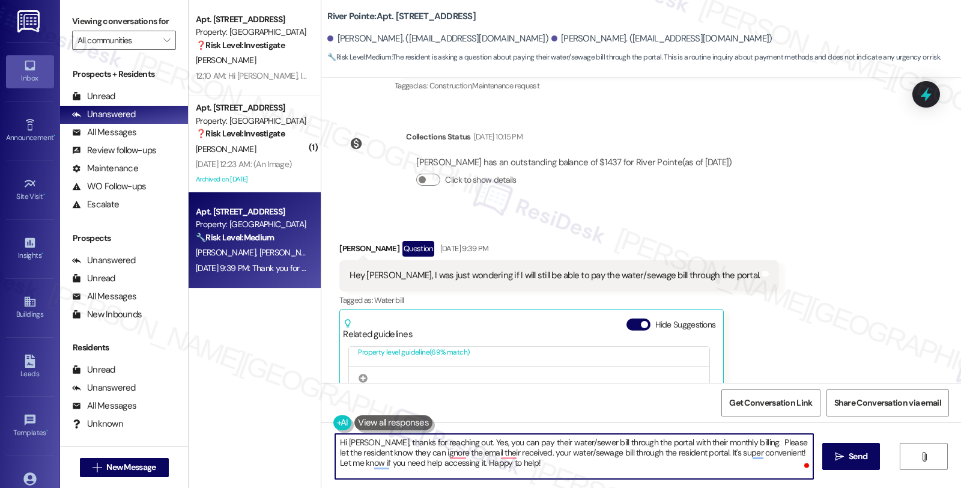
click at [503, 441] on textarea "Hi [PERSON_NAME], thanks for reaching out. Yes, you can pay their water/sewer b…" at bounding box center [574, 456] width 478 height 45
click at [659, 444] on textarea "Hi [PERSON_NAME], thanks for reaching out. Yes, you can pay your water/sewer bi…" at bounding box center [574, 456] width 478 height 45
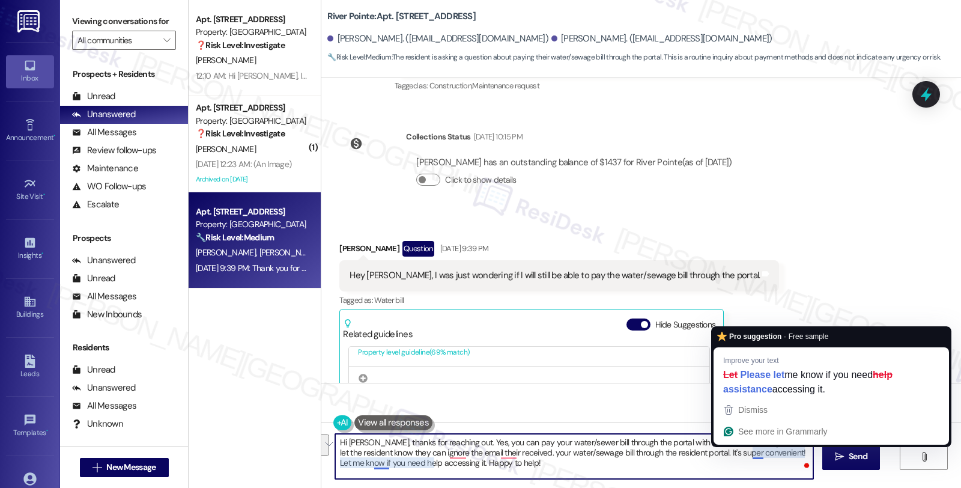
drag, startPoint x: 729, startPoint y: 445, endPoint x: 745, endPoint y: 448, distance: 15.9
click at [745, 448] on textarea "Hi [PERSON_NAME], thanks for reaching out. Yes, you can pay your water/sewer bi…" at bounding box center [574, 456] width 478 height 45
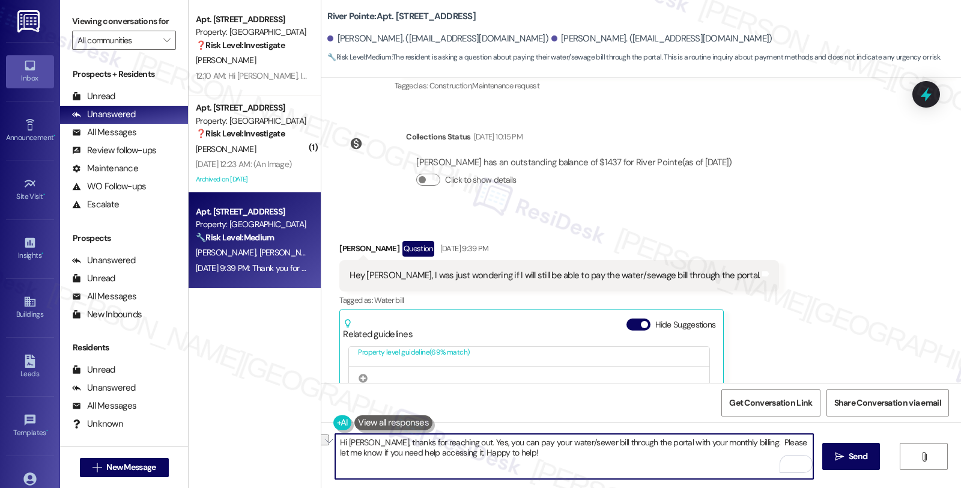
drag, startPoint x: 364, startPoint y: 453, endPoint x: 644, endPoint y: 456, distance: 279.2
click at [644, 456] on textarea "Hi [PERSON_NAME], thanks for reaching out. Yes, you can pay your water/sewer bi…" at bounding box center [574, 456] width 478 height 45
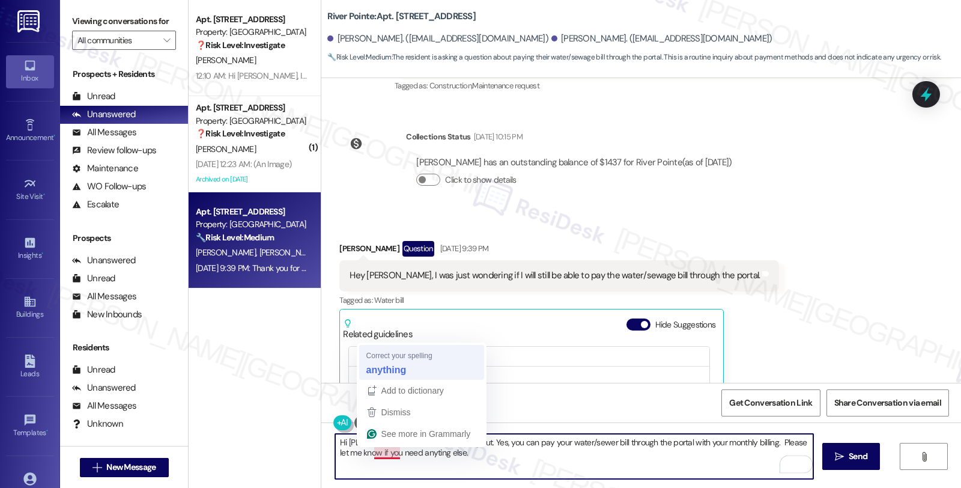
type textarea "Hi [PERSON_NAME], thanks for reaching out. Yes, you can pay your water/sewer bi…"
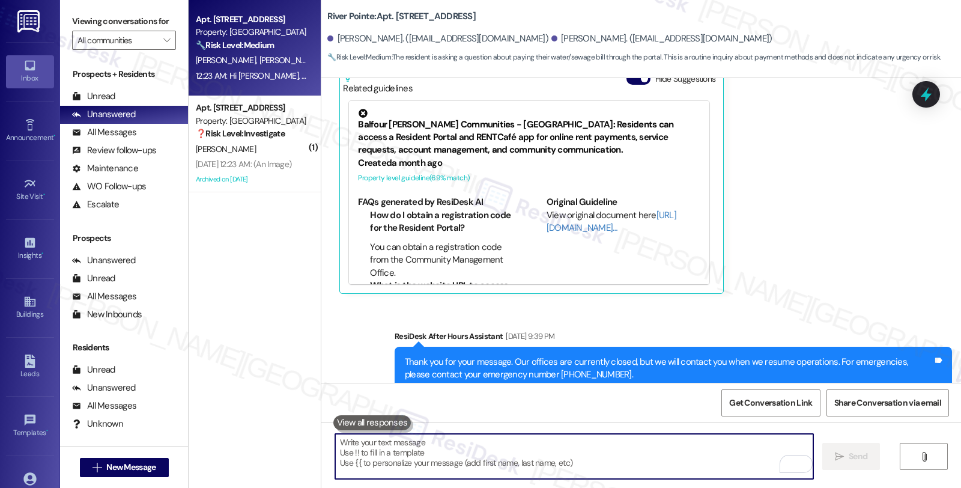
scroll to position [2829, 0]
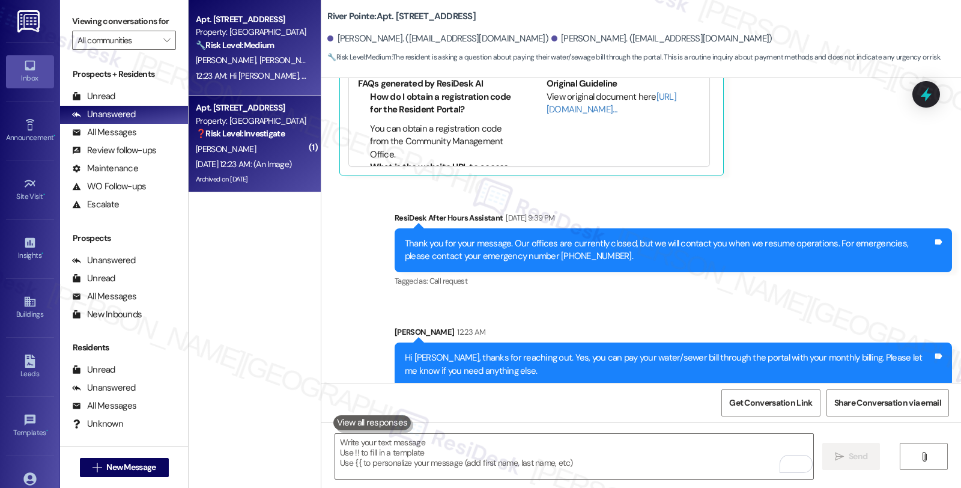
click at [254, 122] on div "Property: [GEOGRAPHIC_DATA]" at bounding box center [251, 121] width 111 height 13
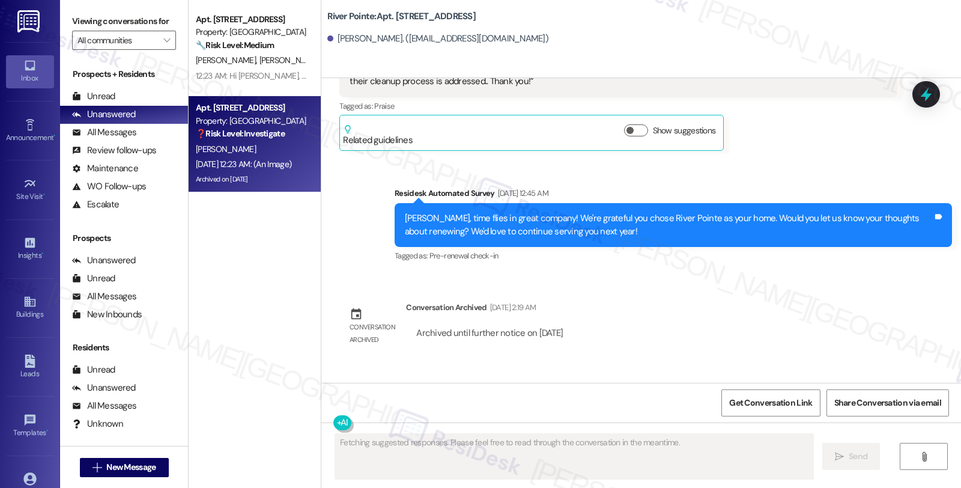
scroll to position [8046, 0]
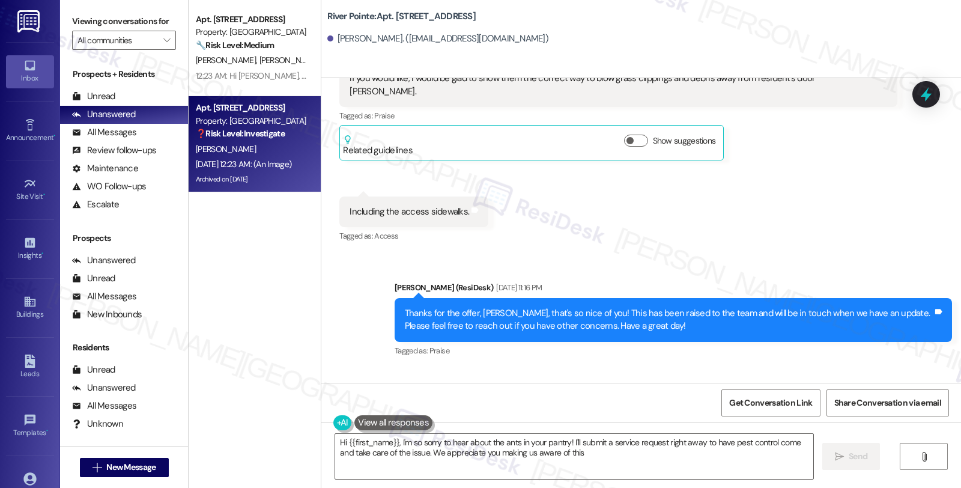
type textarea "Hi {{first_name}}, I'm so sorry to hear about the ants in your pantry! I'll sub…"
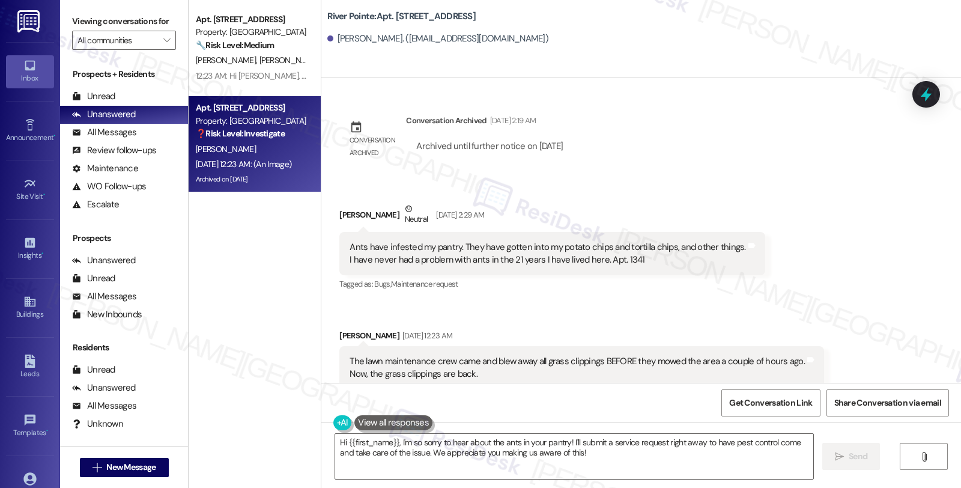
scroll to position [8380, 0]
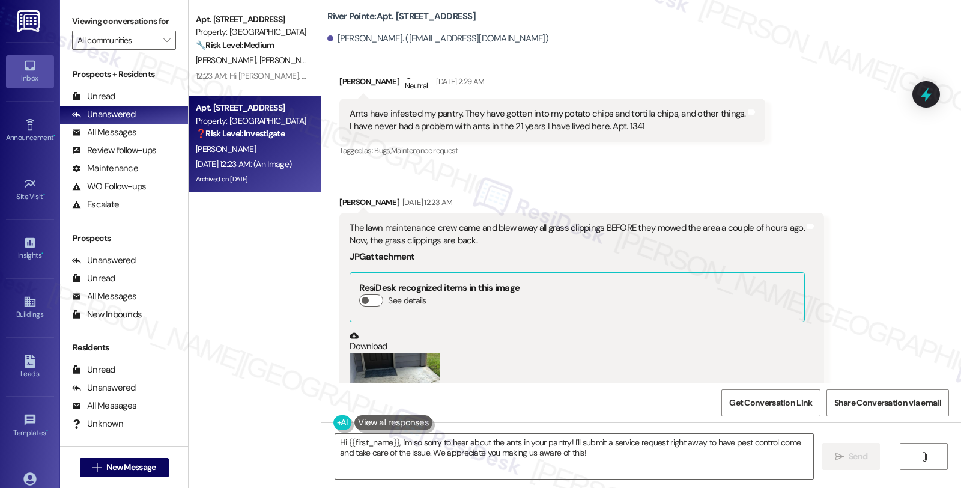
click at [399, 352] on button "Zoom image" at bounding box center [394, 386] width 90 height 68
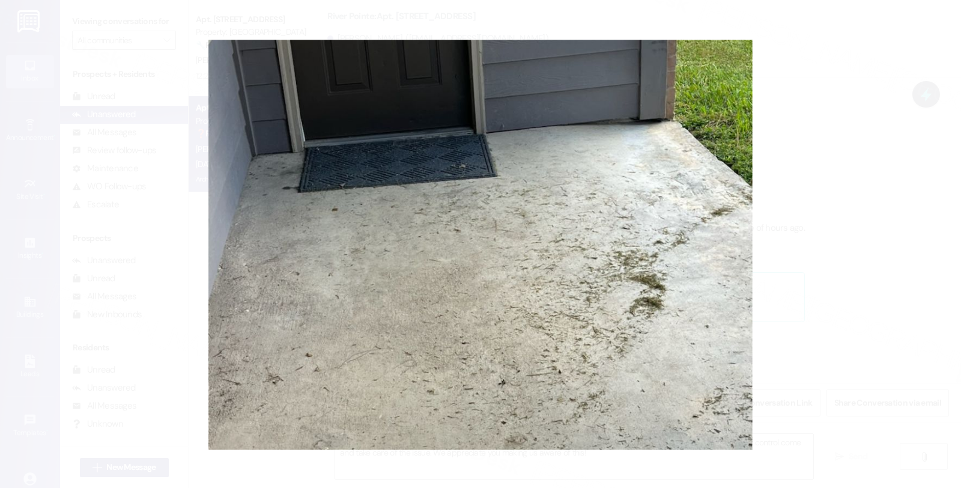
click at [859, 275] on button "Unzoom image" at bounding box center [480, 244] width 961 height 488
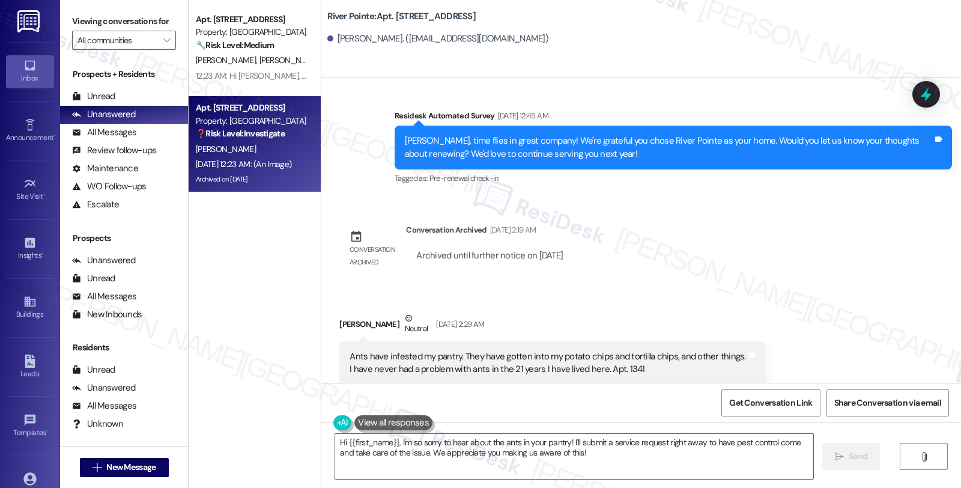
scroll to position [8113, 0]
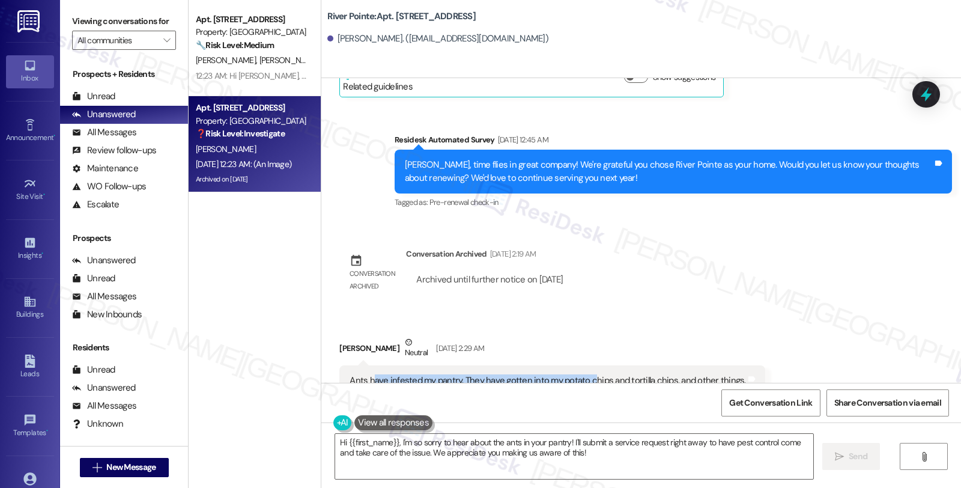
drag, startPoint x: 363, startPoint y: 290, endPoint x: 581, endPoint y: 291, distance: 218.0
click at [581, 374] on div "Ants have infested my pantry. They have gotten into my potato chips and tortill…" at bounding box center [547, 387] width 396 height 26
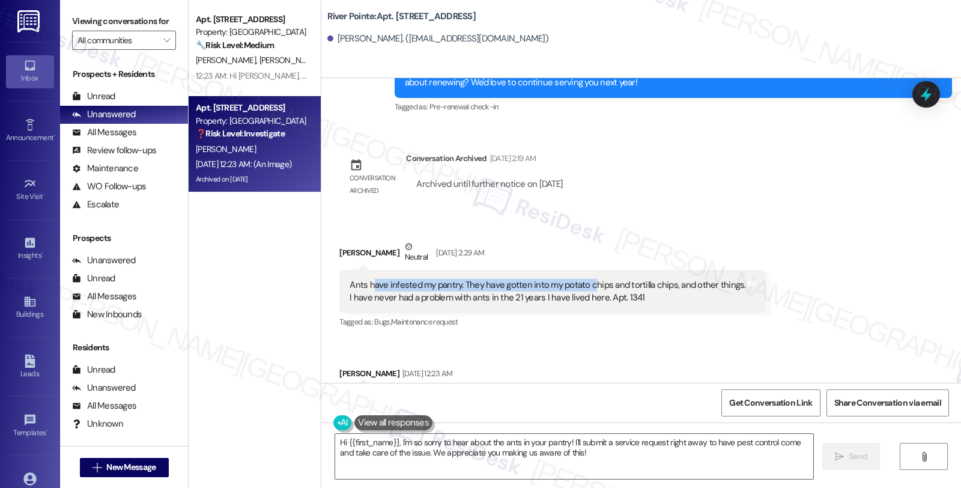
scroll to position [8380, 0]
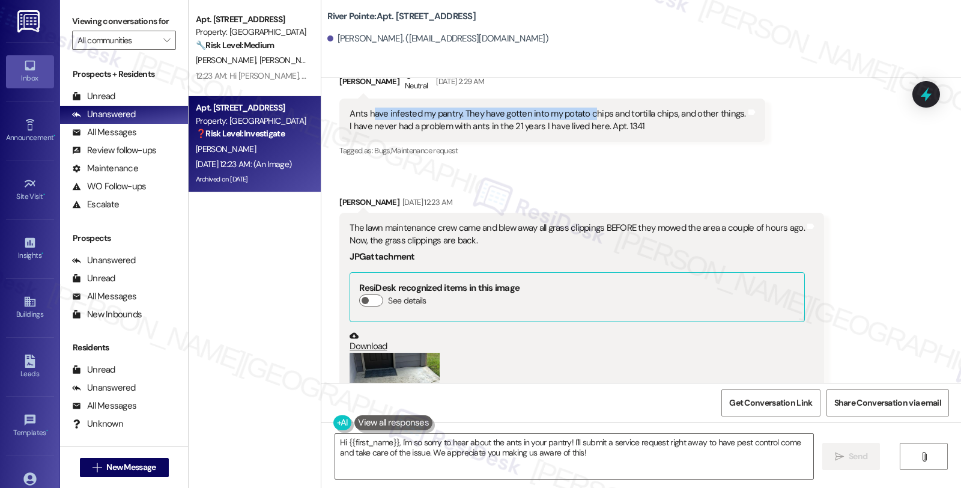
click at [394, 352] on button "Zoom image" at bounding box center [394, 386] width 90 height 68
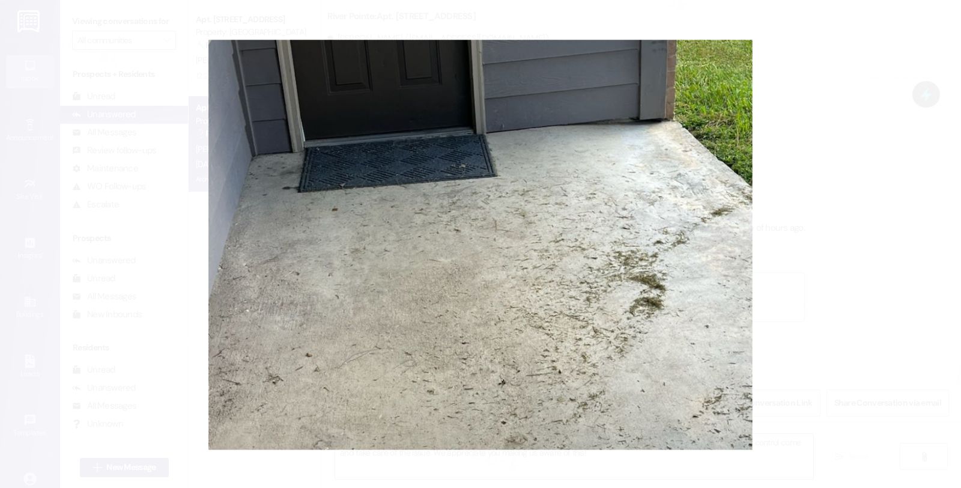
click at [854, 281] on button "Unzoom image" at bounding box center [480, 244] width 961 height 488
